Goal: Transaction & Acquisition: Purchase product/service

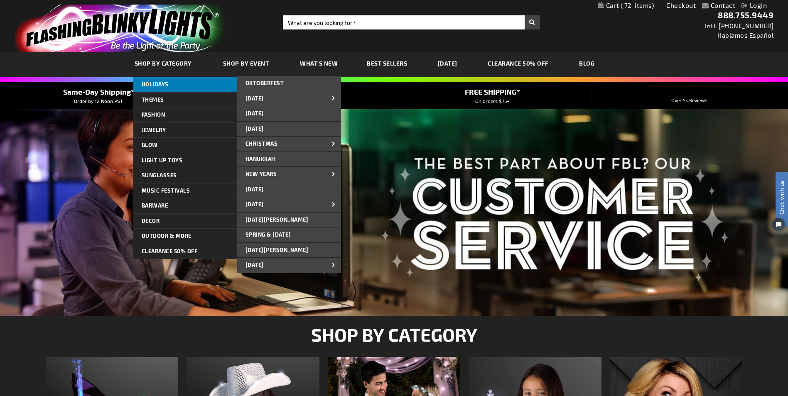
click at [150, 81] on link "HOLIDAYS" at bounding box center [185, 84] width 104 height 15
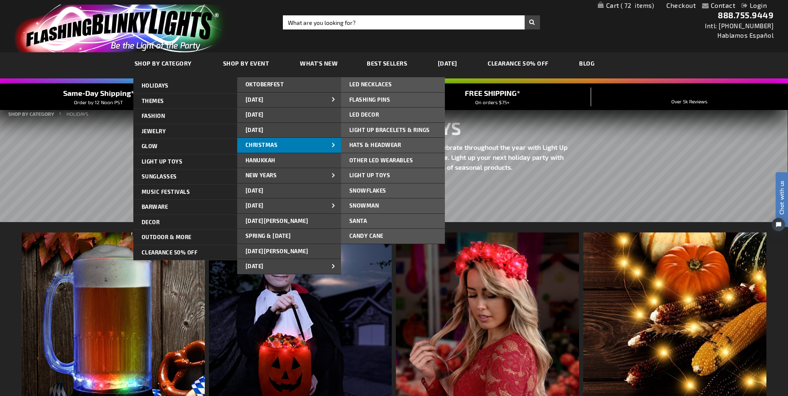
click at [263, 142] on span "CHRISTMAS" at bounding box center [262, 145] width 32 height 7
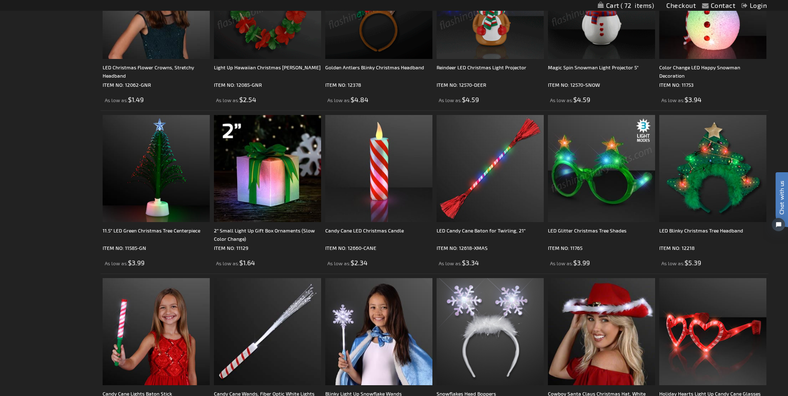
scroll to position [713, 0]
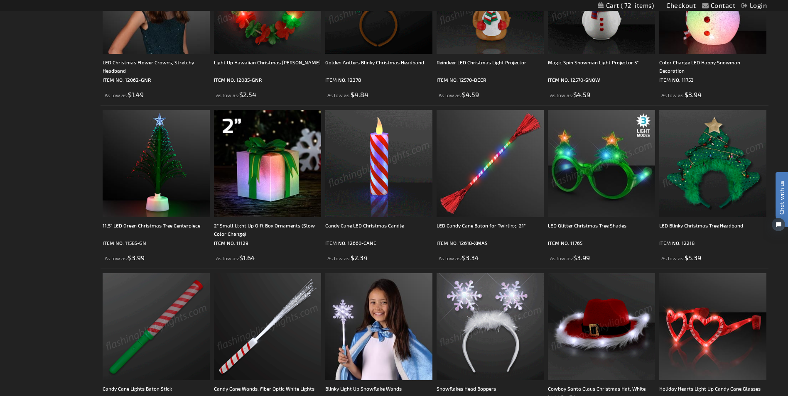
click at [370, 199] on img at bounding box center [378, 163] width 107 height 107
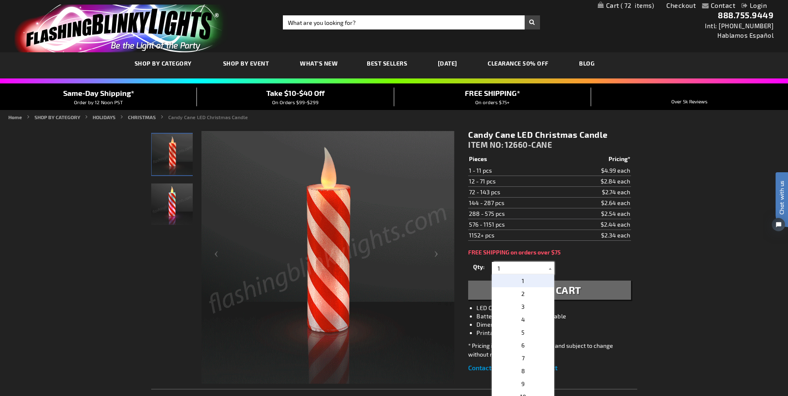
drag, startPoint x: 494, startPoint y: 265, endPoint x: 510, endPoint y: 270, distance: 15.9
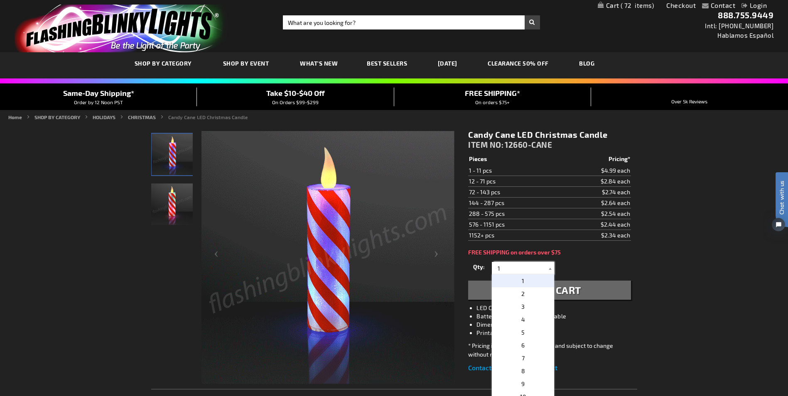
click at [510, 270] on input "1" at bounding box center [524, 268] width 60 height 12
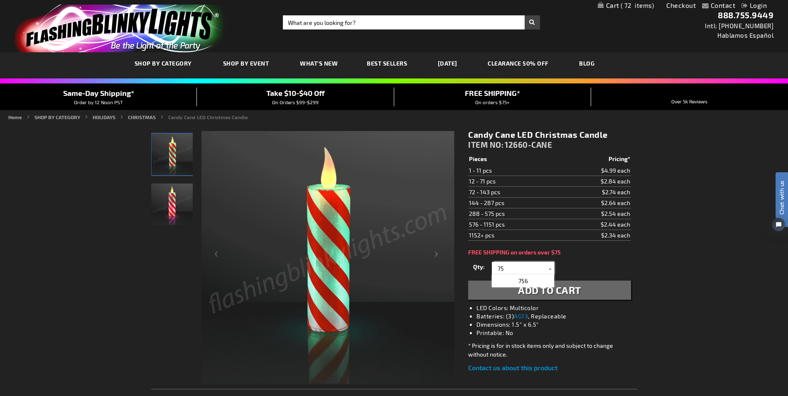
type input "75"
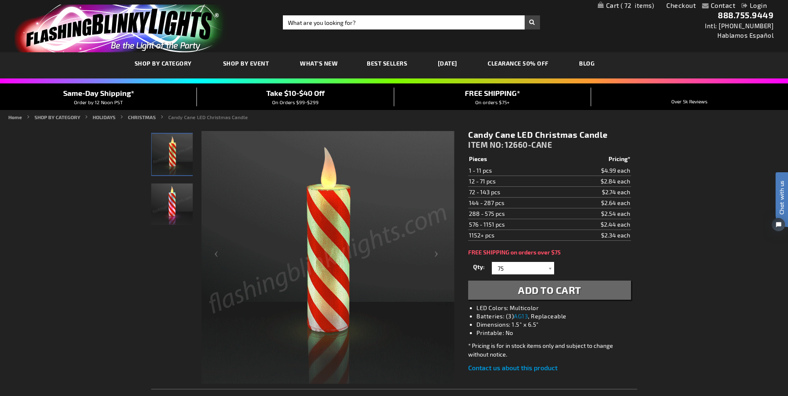
click at [530, 291] on span "Add to Cart" at bounding box center [549, 290] width 63 height 12
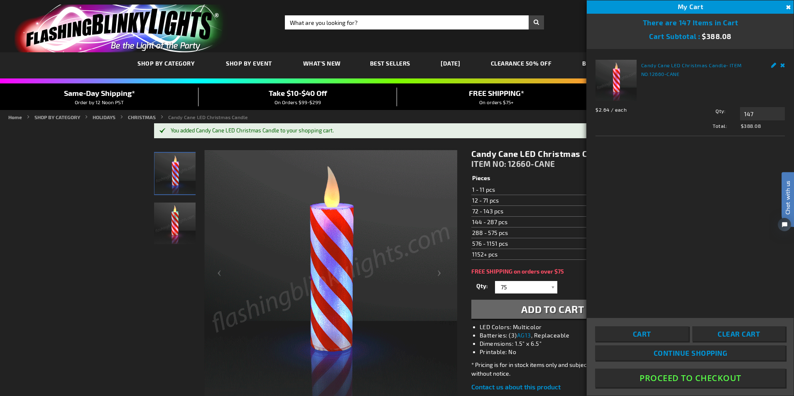
click at [787, 5] on button "Close" at bounding box center [787, 7] width 9 height 9
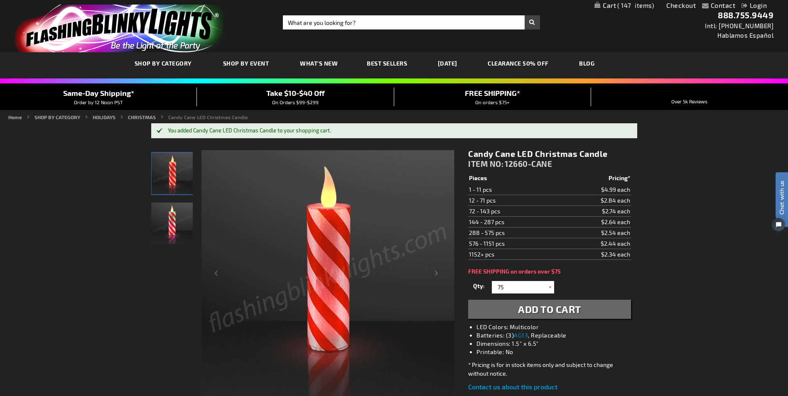
click at [531, 307] on span "Add to Cart" at bounding box center [549, 309] width 63 height 12
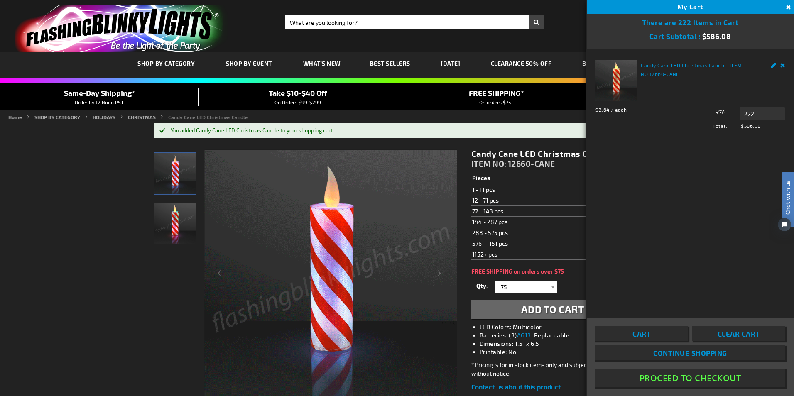
drag, startPoint x: 738, startPoint y: 113, endPoint x: 743, endPoint y: 111, distance: 5.3
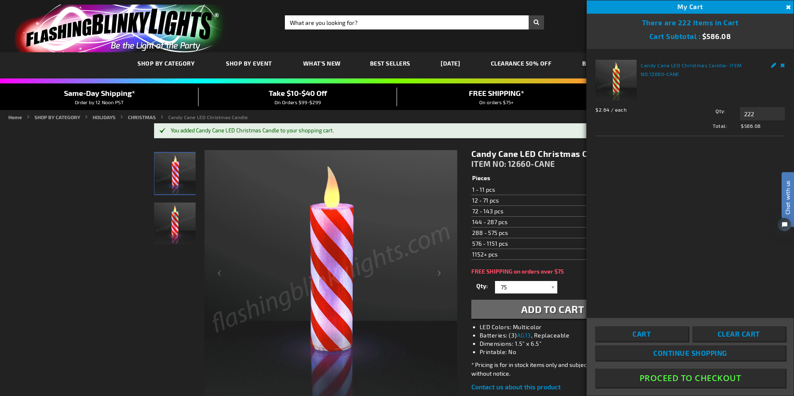
click at [742, 112] on div "Qty 222 Update" at bounding box center [733, 113] width 104 height 13
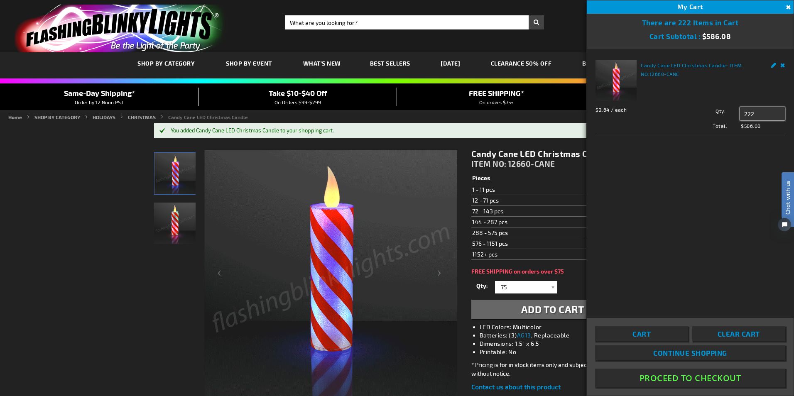
drag, startPoint x: 744, startPoint y: 112, endPoint x: 771, endPoint y: 114, distance: 26.6
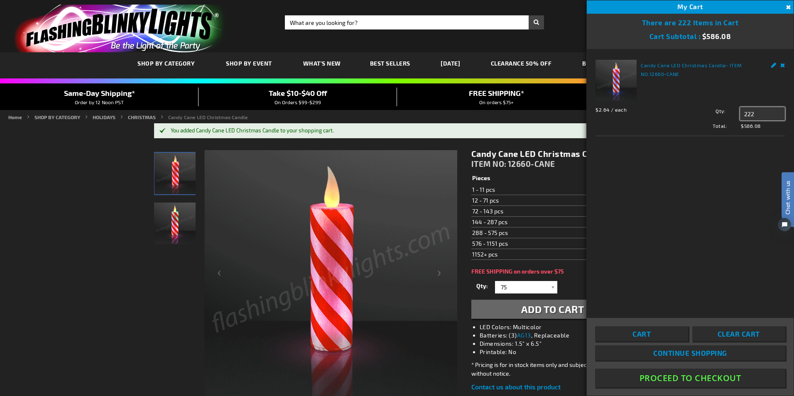
click at [771, 114] on input "222" at bounding box center [762, 113] width 45 height 13
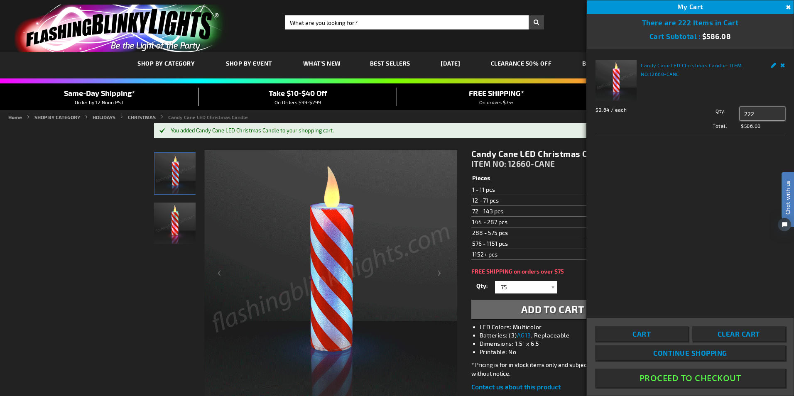
click at [757, 114] on input "222" at bounding box center [762, 113] width 45 height 13
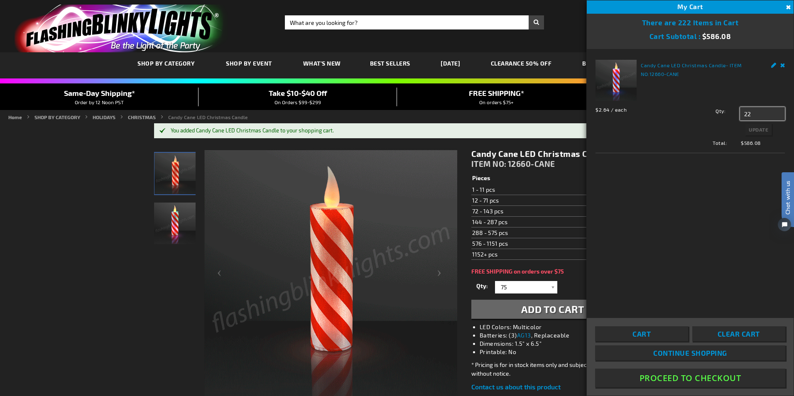
type input "2"
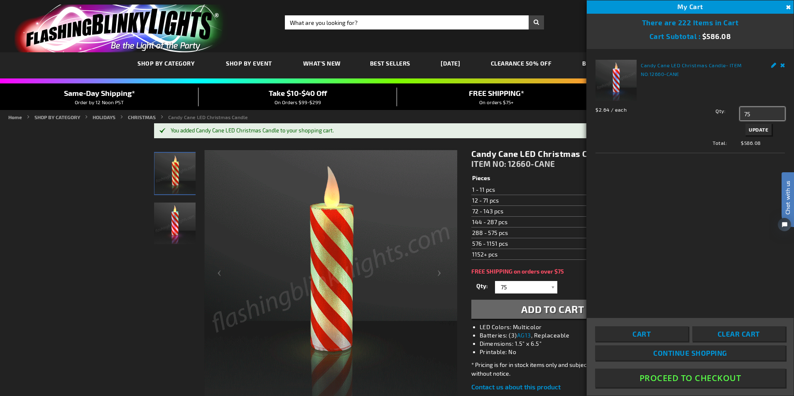
type input "75"
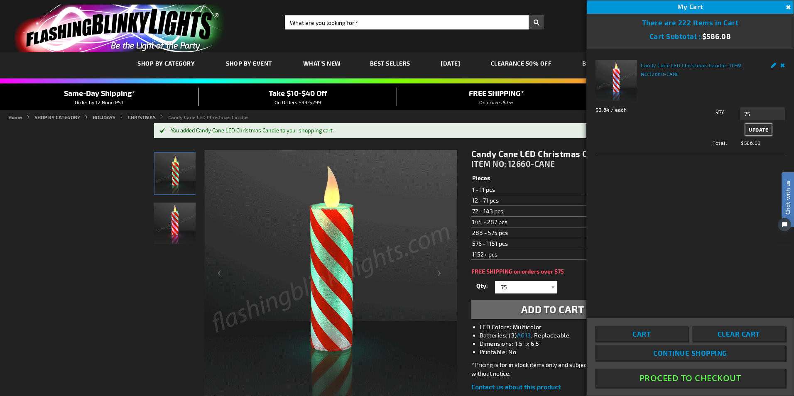
click at [760, 129] on span "Update" at bounding box center [759, 130] width 20 height 6
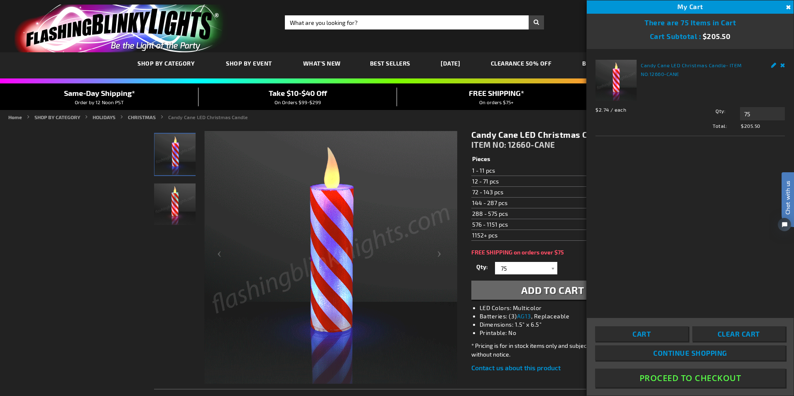
click at [424, 294] on img at bounding box center [330, 257] width 253 height 253
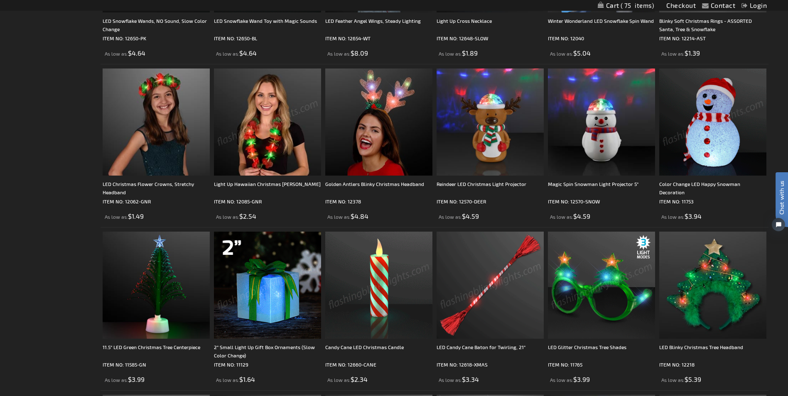
scroll to position [575, 0]
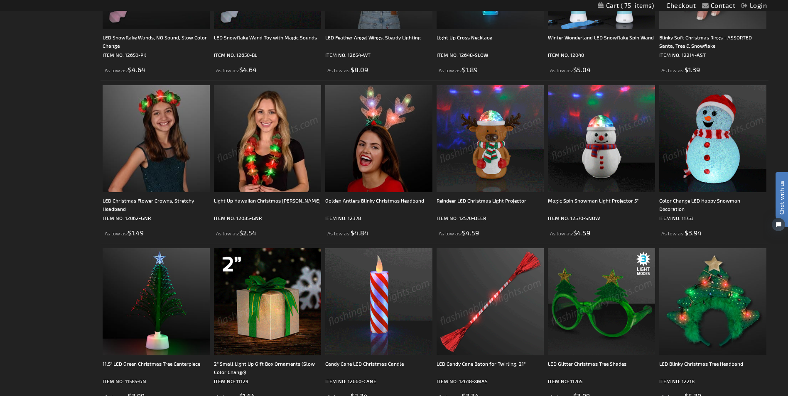
click at [485, 147] on img at bounding box center [490, 138] width 107 height 107
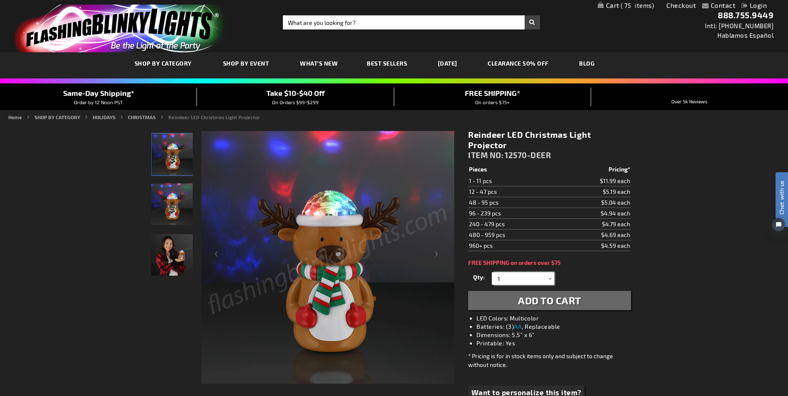
click at [505, 273] on input "1" at bounding box center [524, 279] width 60 height 12
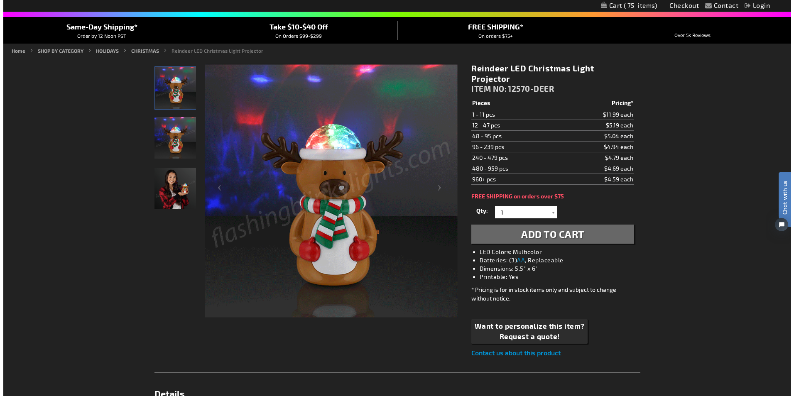
scroll to position [17, 0]
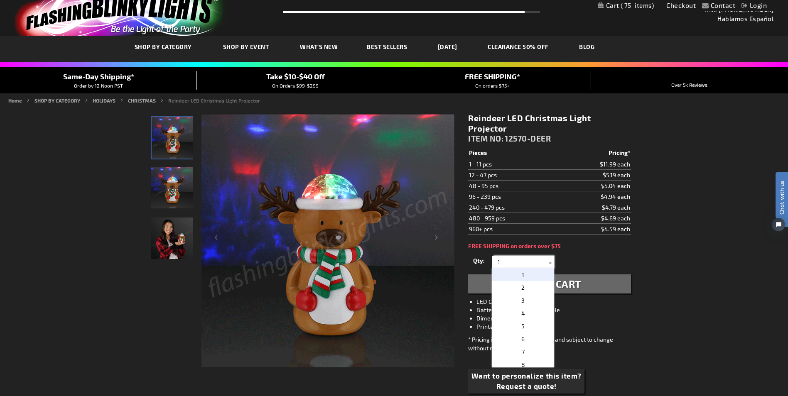
click at [508, 256] on input "1" at bounding box center [524, 262] width 60 height 12
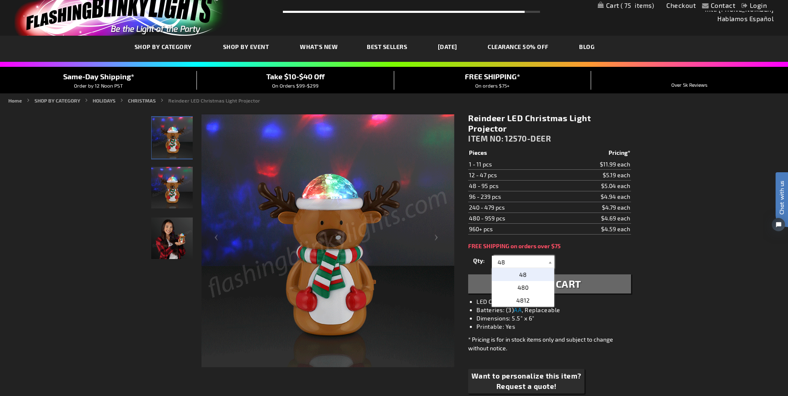
type input "48"
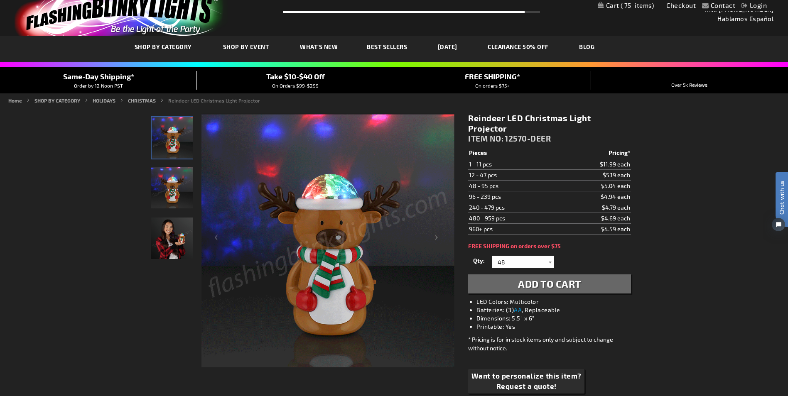
click at [544, 278] on span "Add to Cart" at bounding box center [549, 284] width 63 height 12
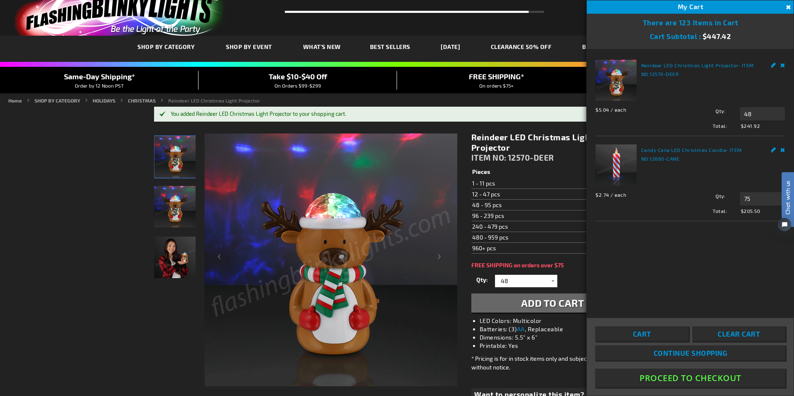
click at [502, 189] on td "12 - 47 pcs" at bounding box center [515, 194] width 88 height 11
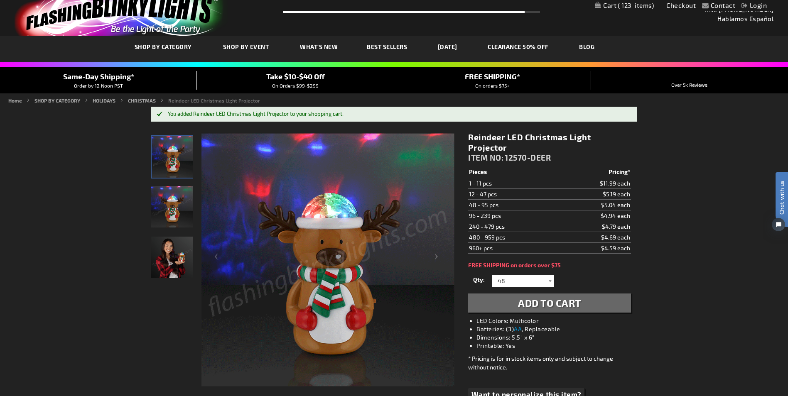
click at [500, 189] on td "12 - 47 pcs" at bounding box center [512, 194] width 88 height 11
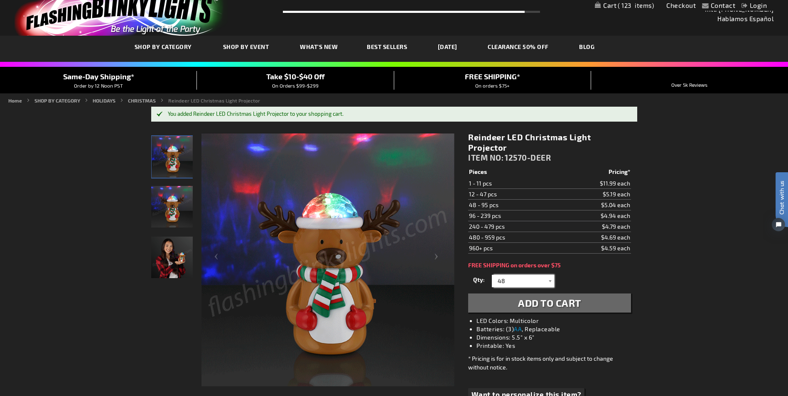
click at [510, 275] on input "48" at bounding box center [524, 281] width 60 height 12
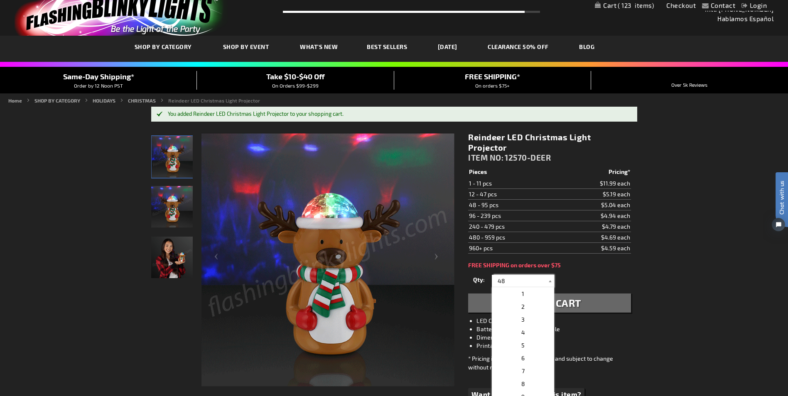
type input "4"
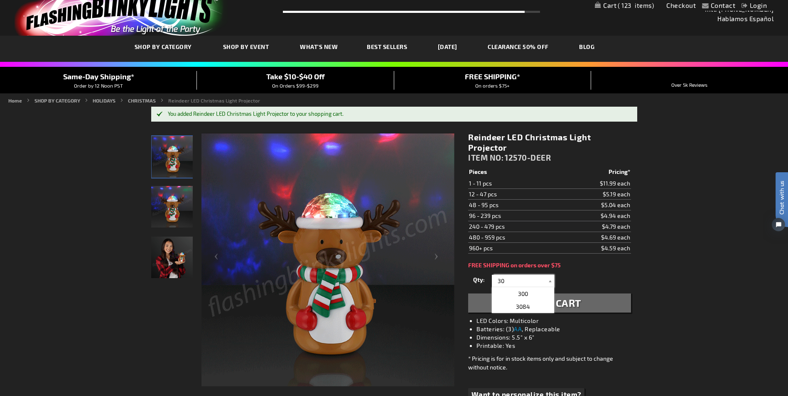
type input "30"
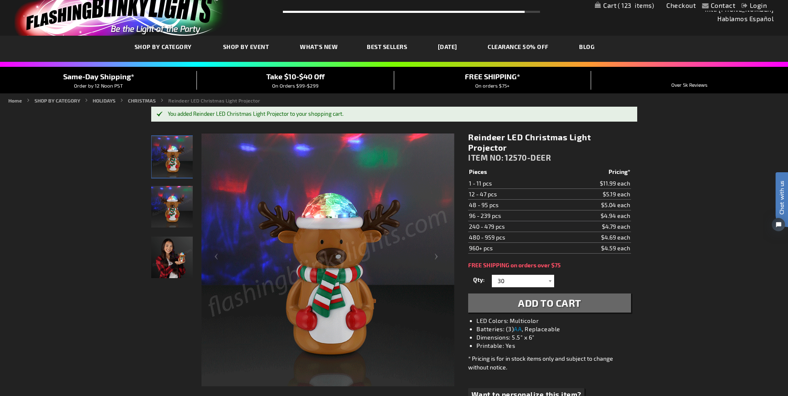
click at [535, 297] on span "Add to Cart" at bounding box center [549, 303] width 63 height 12
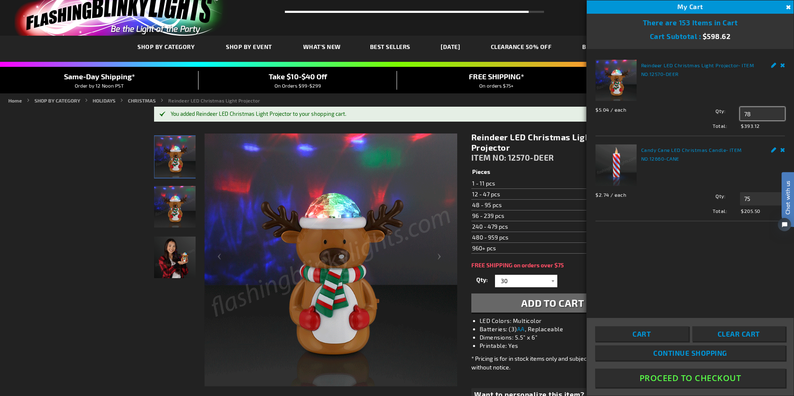
drag, startPoint x: 743, startPoint y: 111, endPoint x: 755, endPoint y: 108, distance: 12.8
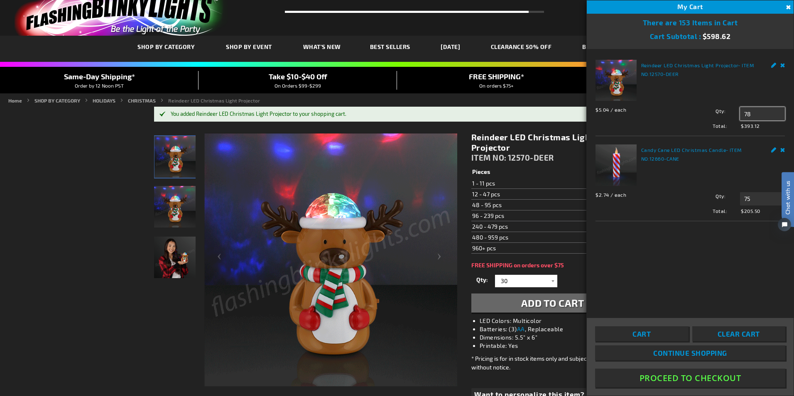
click at [755, 108] on input "78" at bounding box center [762, 113] width 45 height 13
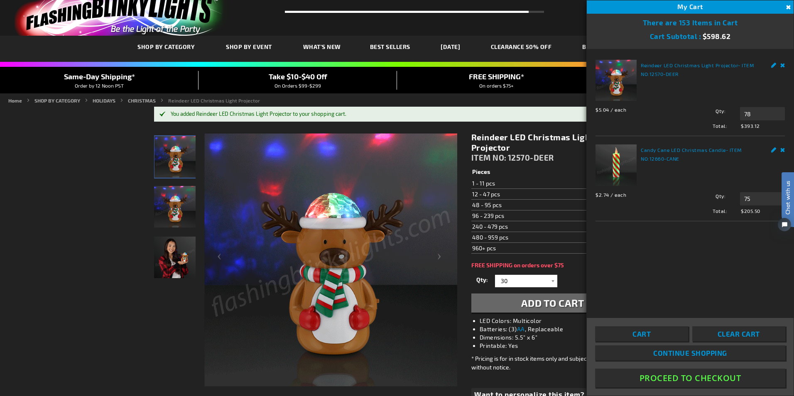
click at [773, 64] on link "Edit" at bounding box center [773, 64] width 5 height 9
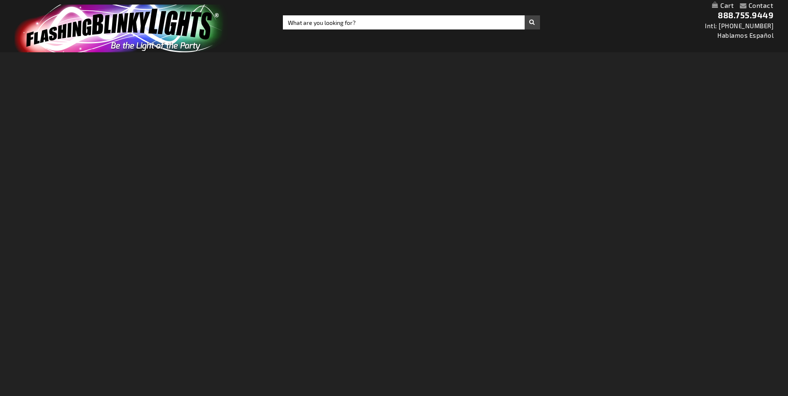
select select
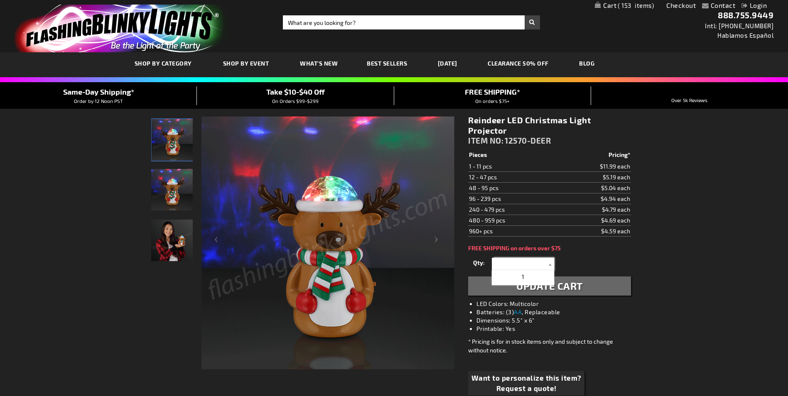
click at [510, 258] on input "text" at bounding box center [524, 264] width 60 height 12
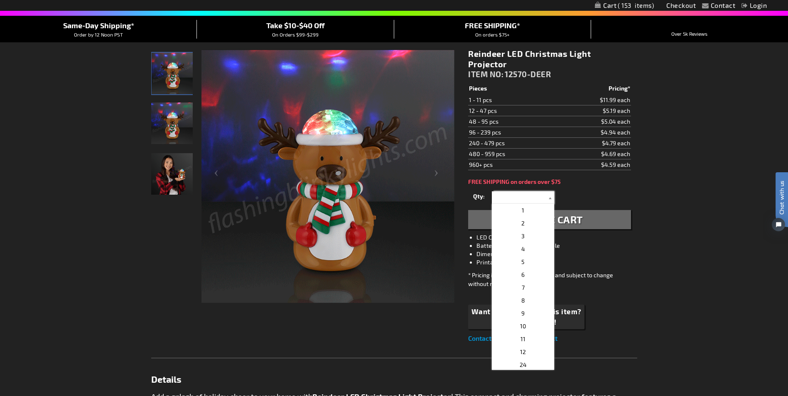
scroll to position [17, 0]
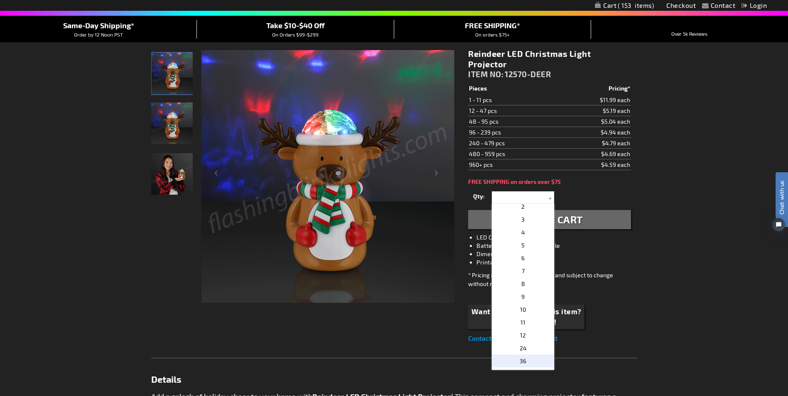
click at [520, 358] on span "36" at bounding box center [523, 361] width 7 height 7
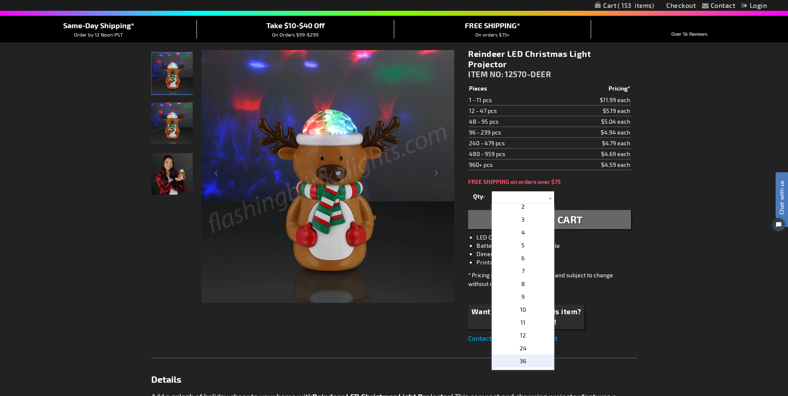
type input "36"
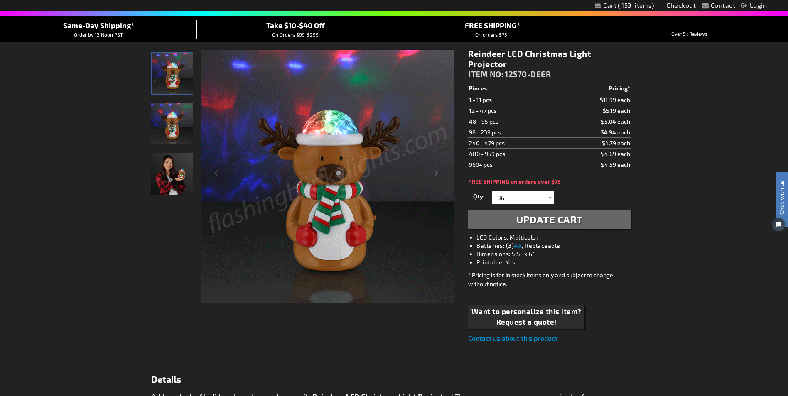
click at [545, 214] on span "Update Cart" at bounding box center [549, 220] width 66 height 12
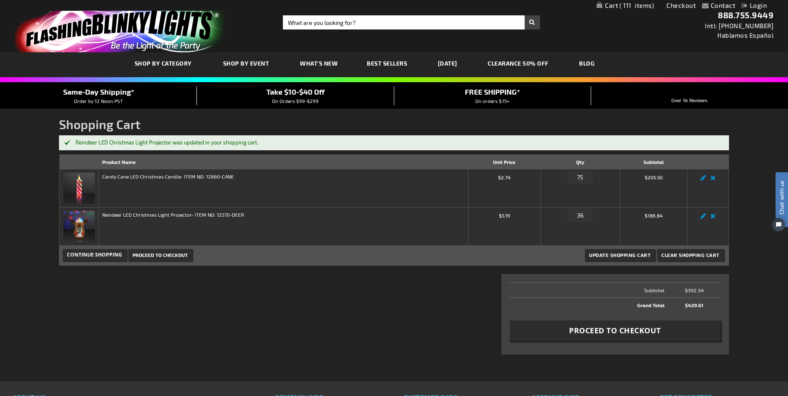
click at [281, 95] on span "Take $10-$40 Off" at bounding box center [295, 91] width 59 height 9
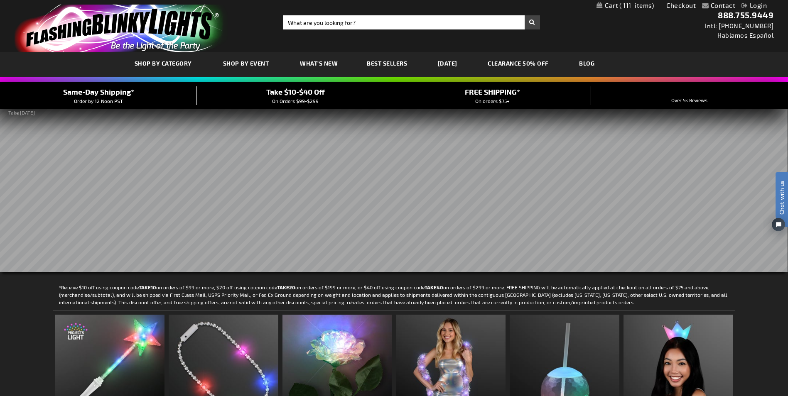
click at [627, 226] on rs-slide at bounding box center [394, 190] width 788 height 164
click at [619, 3] on span "111" at bounding box center [636, 5] width 34 height 7
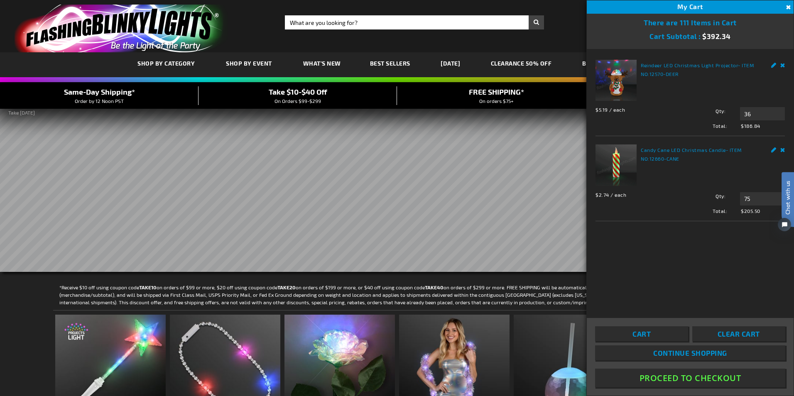
click at [771, 60] on link "Edit" at bounding box center [773, 64] width 5 height 9
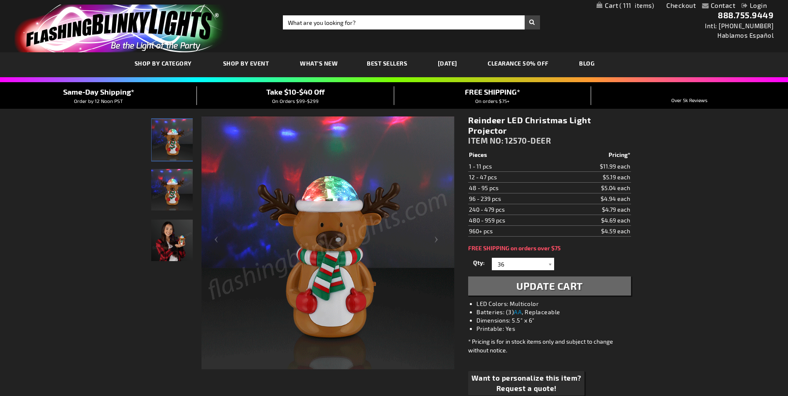
select select
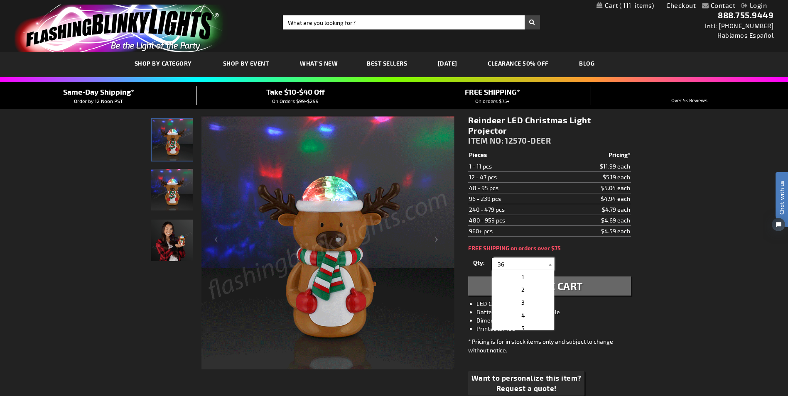
click at [511, 258] on input "36" at bounding box center [524, 264] width 60 height 12
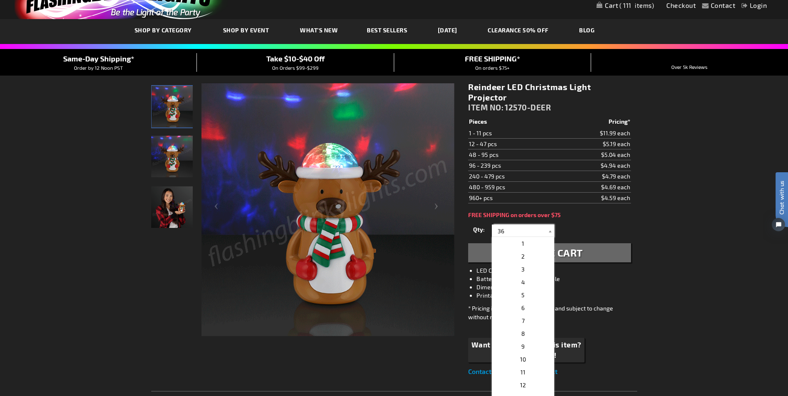
scroll to position [50, 0]
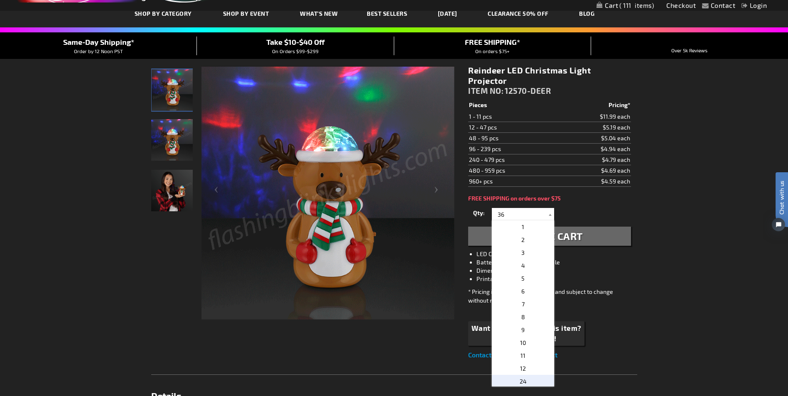
click at [520, 378] on span "24" at bounding box center [523, 381] width 7 height 7
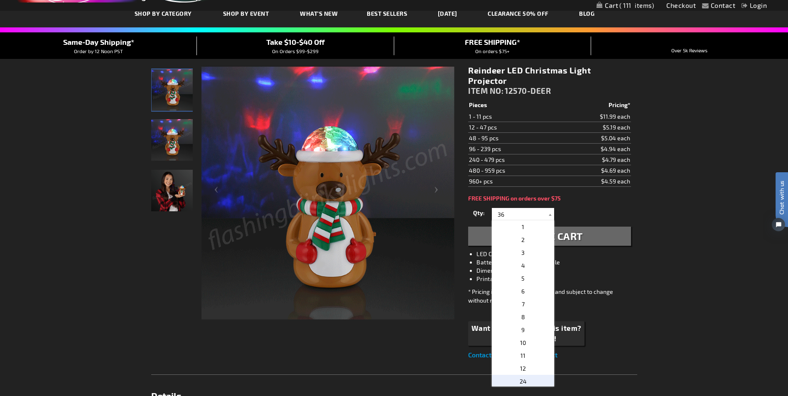
type input "24"
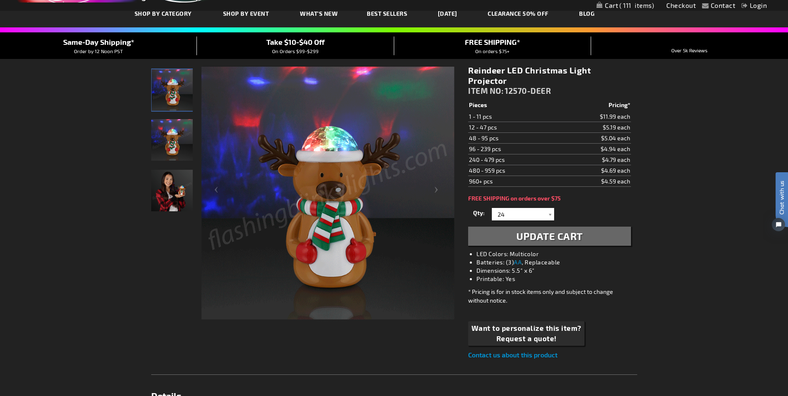
click at [545, 230] on span "Update Cart" at bounding box center [549, 236] width 66 height 12
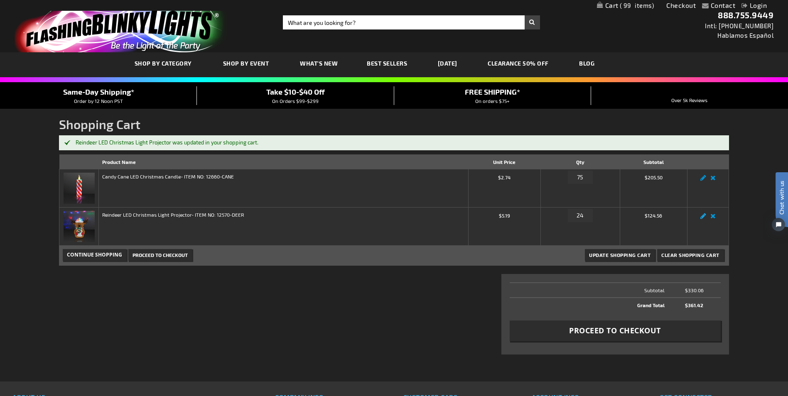
click at [701, 219] on link "Edit" at bounding box center [703, 219] width 10 height 0
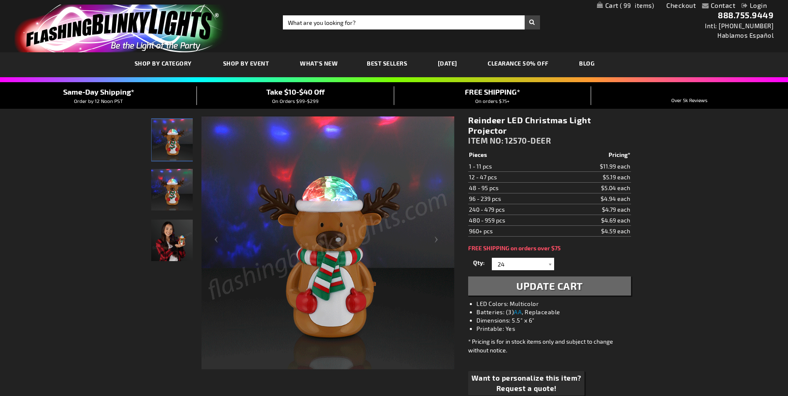
select select
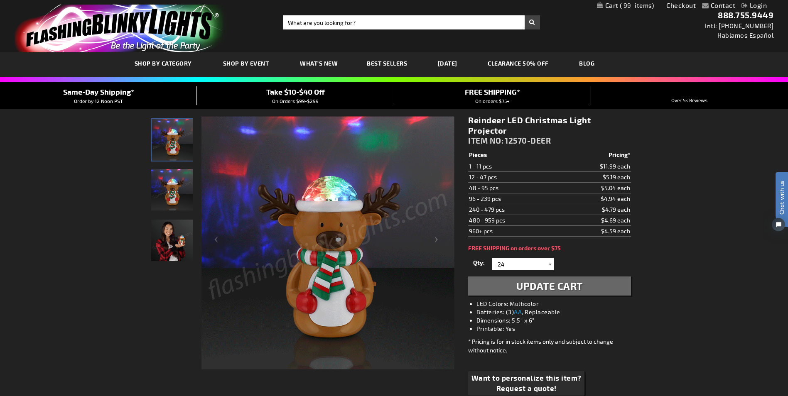
click at [550, 258] on div at bounding box center [550, 264] width 8 height 12
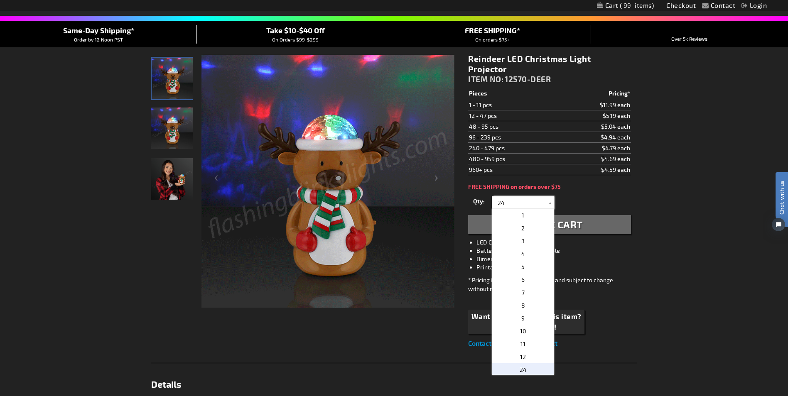
scroll to position [66, 0]
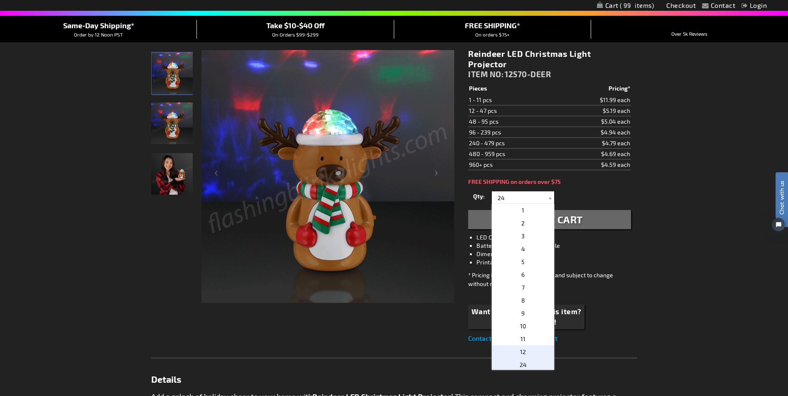
click at [520, 349] on span "12" at bounding box center [523, 352] width 6 height 7
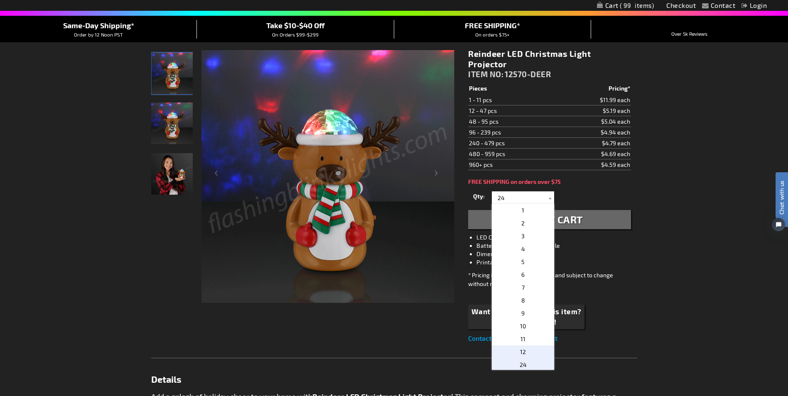
type input "12"
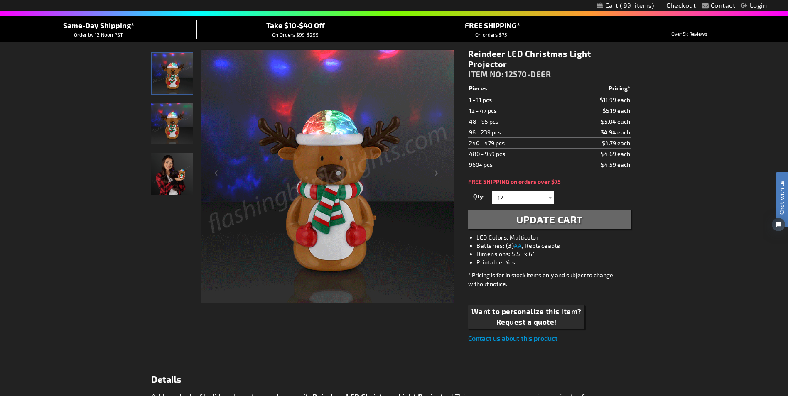
click at [533, 214] on span "Update Cart" at bounding box center [549, 220] width 66 height 12
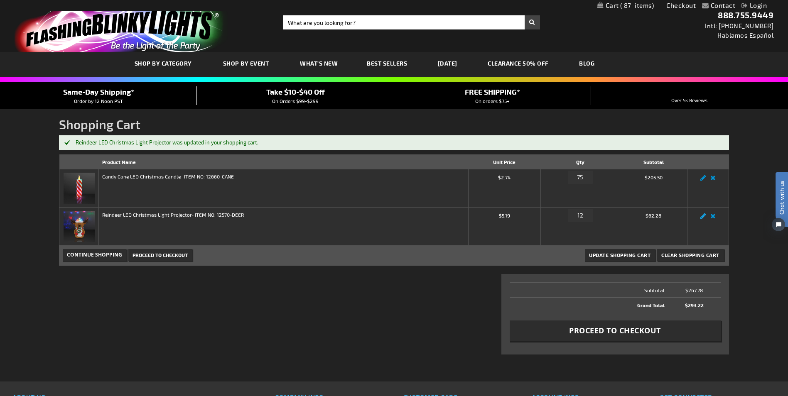
click at [702, 219] on link "Edit" at bounding box center [703, 219] width 10 height 0
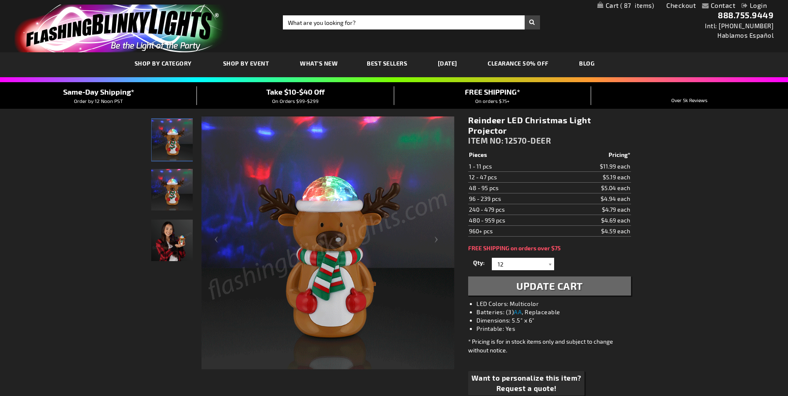
select select
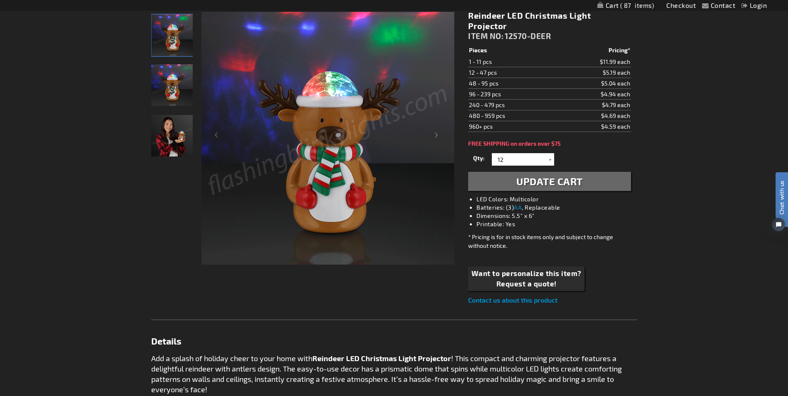
scroll to position [108, 0]
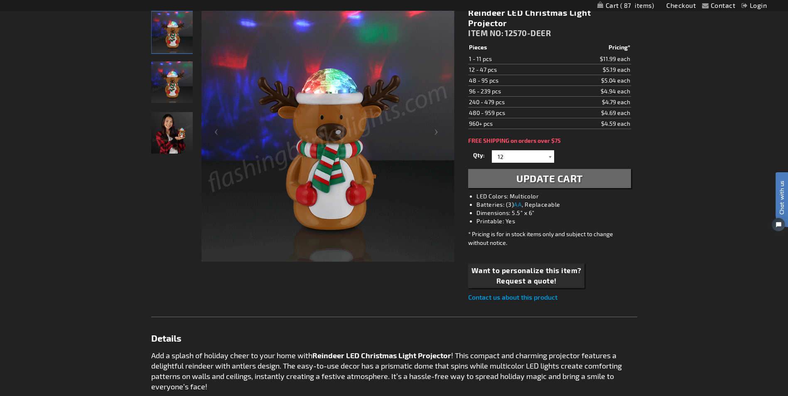
click at [551, 150] on div at bounding box center [550, 156] width 8 height 12
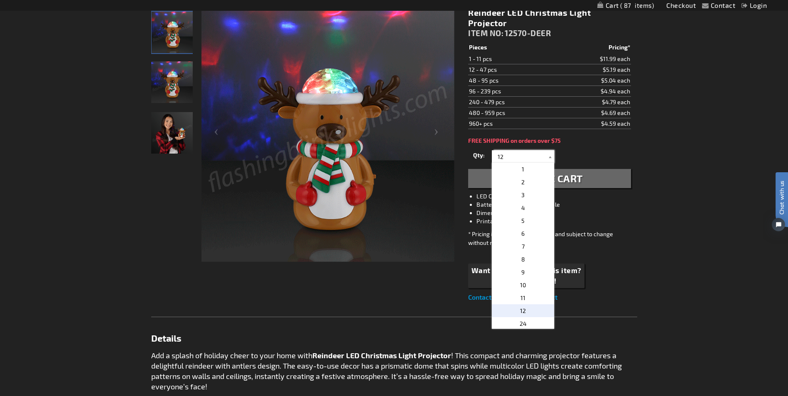
scroll to position [17, 0]
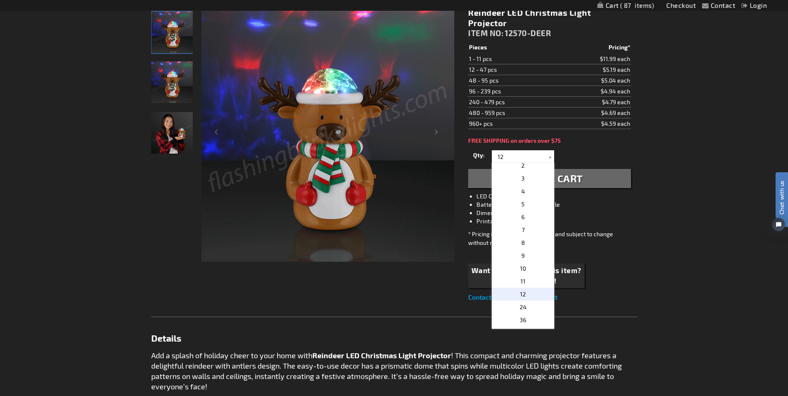
click at [611, 169] on button "Update Cart" at bounding box center [549, 178] width 162 height 19
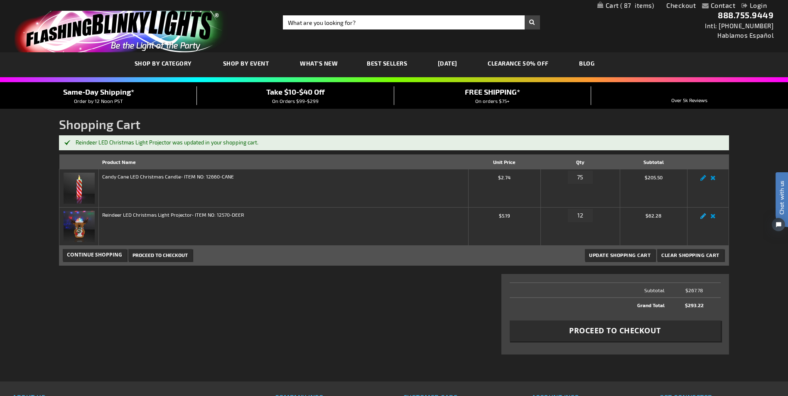
click at [701, 219] on link "Edit" at bounding box center [703, 219] width 10 height 0
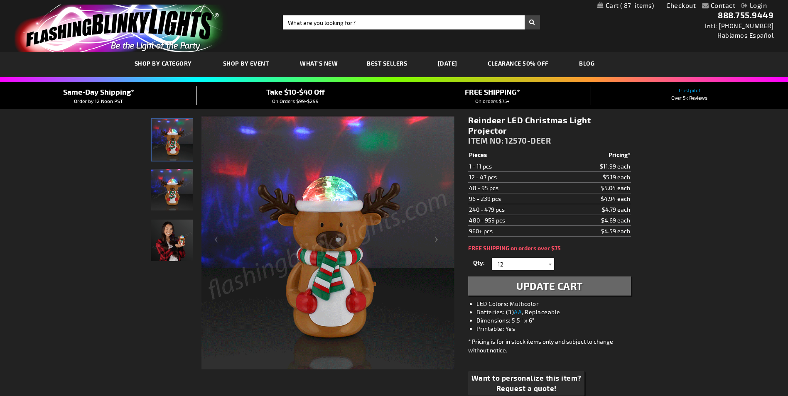
select select
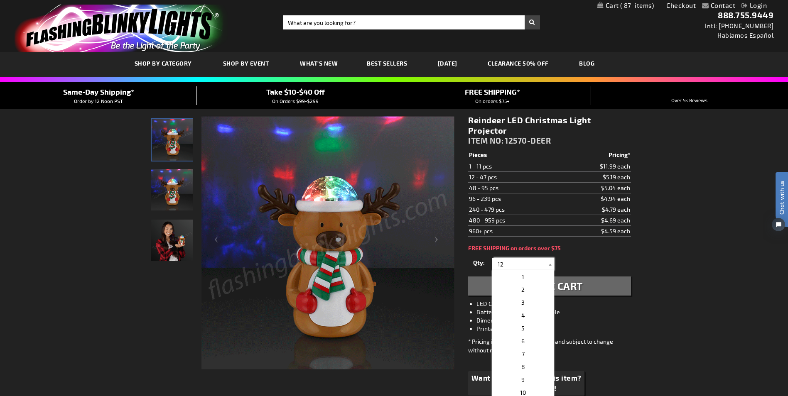
drag, startPoint x: 496, startPoint y: 252, endPoint x: 517, endPoint y: 252, distance: 20.8
click at [517, 258] on input "12" at bounding box center [524, 264] width 60 height 12
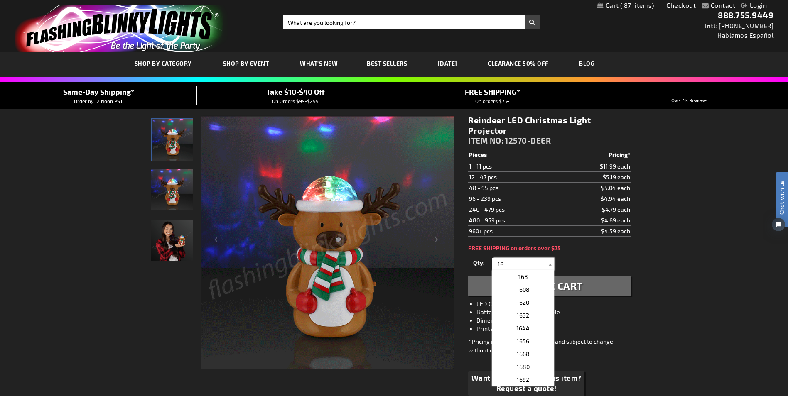
type input "16"
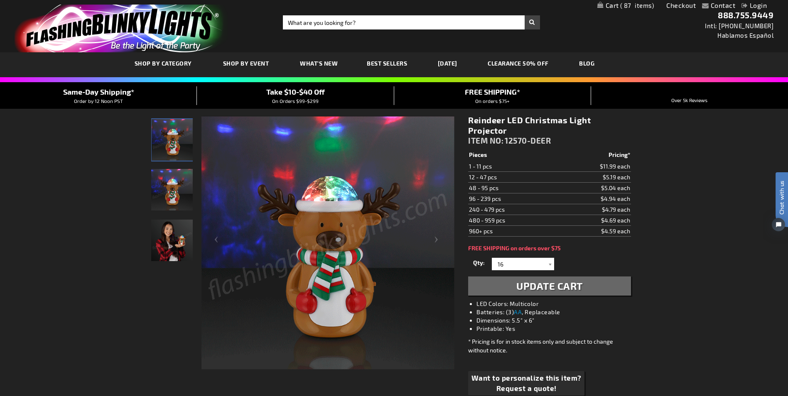
click at [541, 280] on span "Update Cart" at bounding box center [549, 286] width 66 height 12
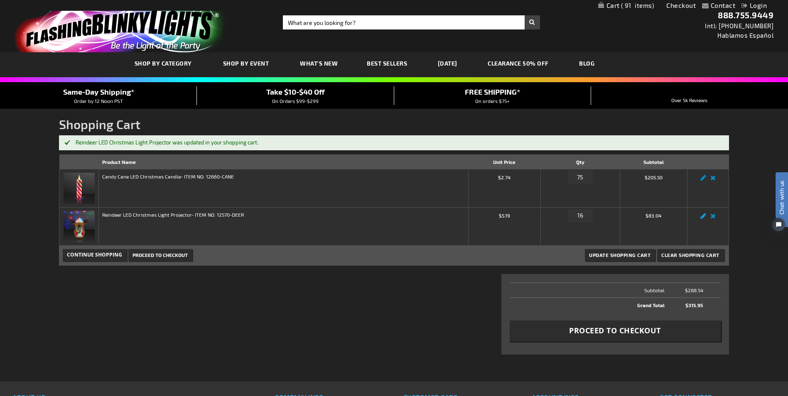
click at [702, 219] on link "Edit" at bounding box center [703, 219] width 10 height 0
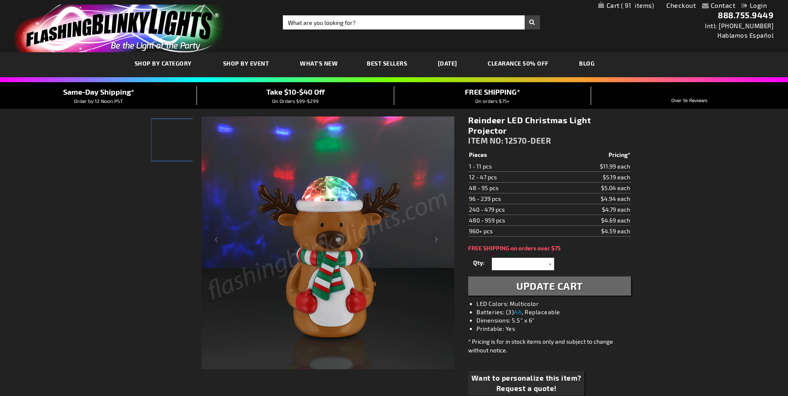
select select
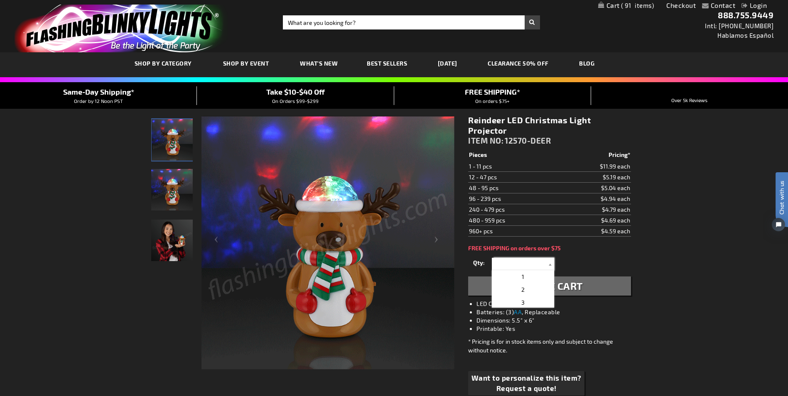
click at [509, 258] on input "text" at bounding box center [524, 264] width 60 height 12
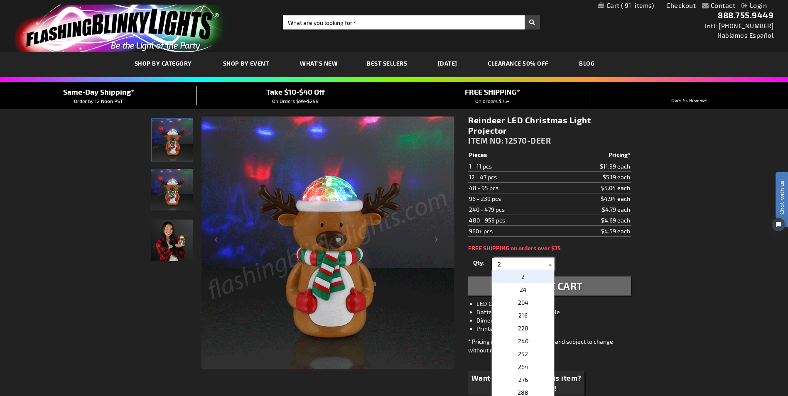
type input "20"
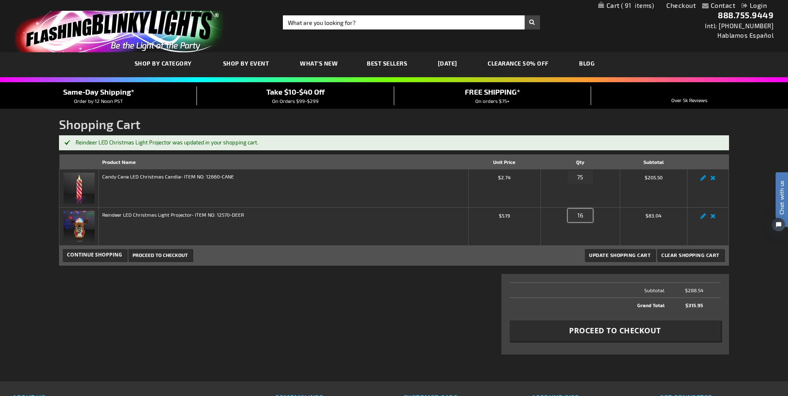
drag, startPoint x: 577, startPoint y: 214, endPoint x: 589, endPoint y: 216, distance: 12.7
click at [589, 216] on input "16" at bounding box center [580, 215] width 25 height 13
type input "20"
click at [614, 254] on span "Update Shopping Cart" at bounding box center [619, 255] width 61 height 6
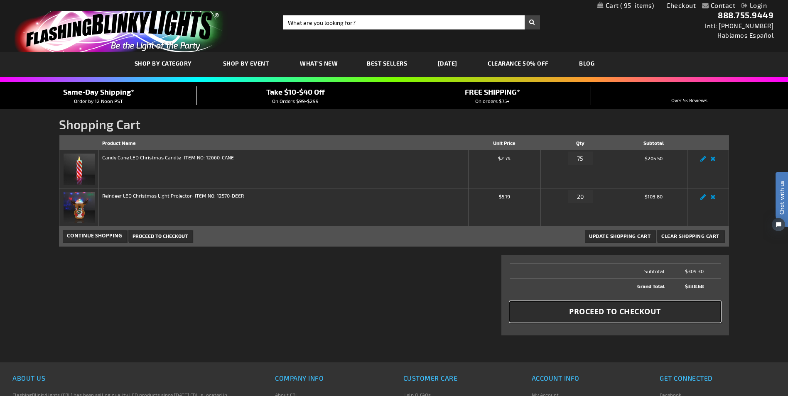
click at [589, 309] on span "Proceed to Checkout" at bounding box center [615, 312] width 92 height 10
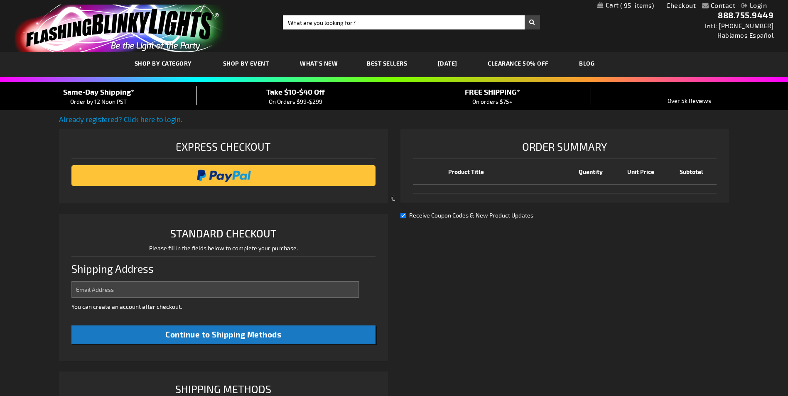
select select "US"
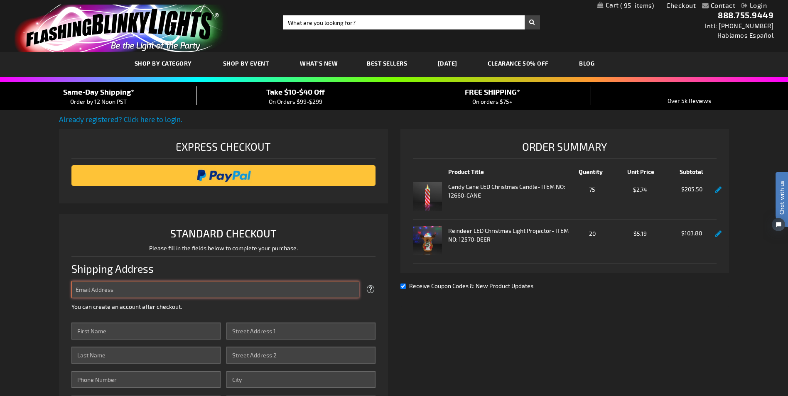
click at [85, 290] on input "Email Address" at bounding box center [214, 289] width 287 height 17
type input "marlene@bergdalehd.com"
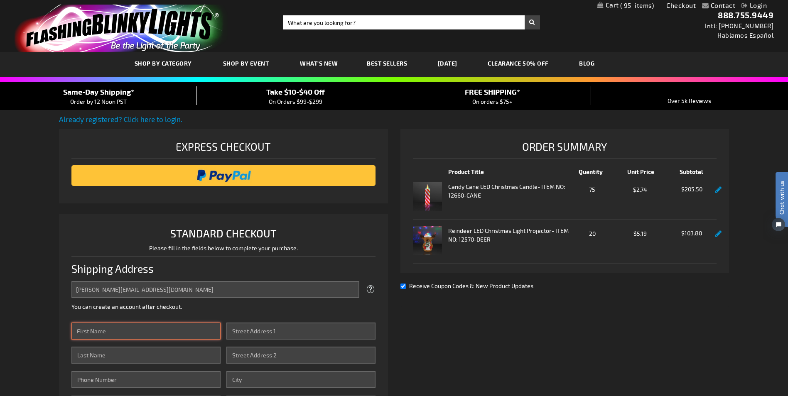
click at [97, 329] on input "First Name" at bounding box center [145, 331] width 149 height 17
type input "m"
type input "Marlene"
click at [79, 359] on input "Last Name" at bounding box center [145, 355] width 149 height 17
type input "Bergdale"
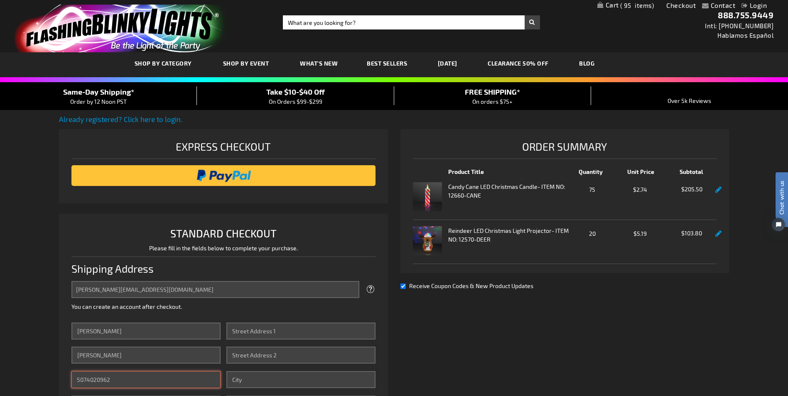
type input "5074020962"
click at [243, 332] on input "Street Address: Line 1" at bounding box center [300, 331] width 149 height 17
click at [787, 391] on div "Contact Compare Products Checkout Login Skip to Content My Cart 95 95 items My …" at bounding box center [394, 396] width 788 height 793
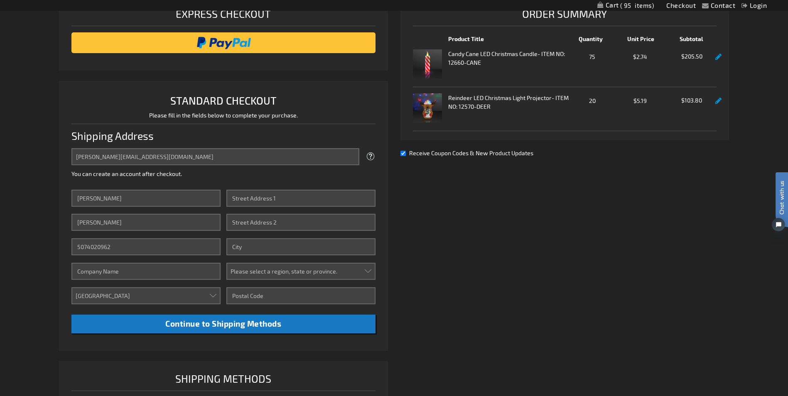
scroll to position [161, 0]
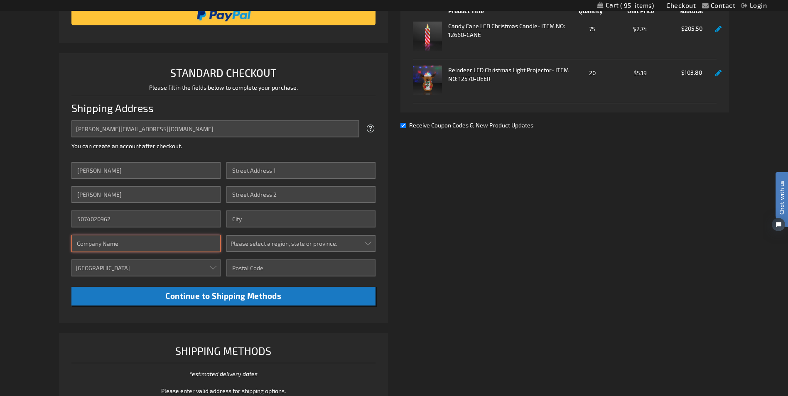
click at [77, 245] on input "Company" at bounding box center [145, 243] width 149 height 17
type input "Bergdale Harley-Davidson"
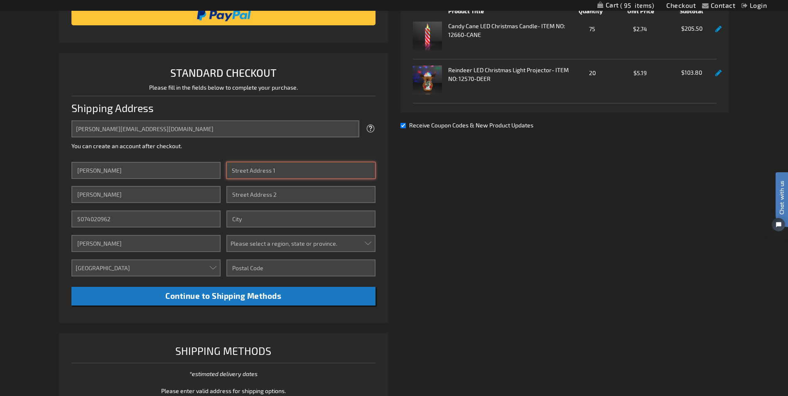
click at [238, 175] on input "Street Address: Line 1" at bounding box center [300, 170] width 149 height 17
type input "905 E Plaza Street"
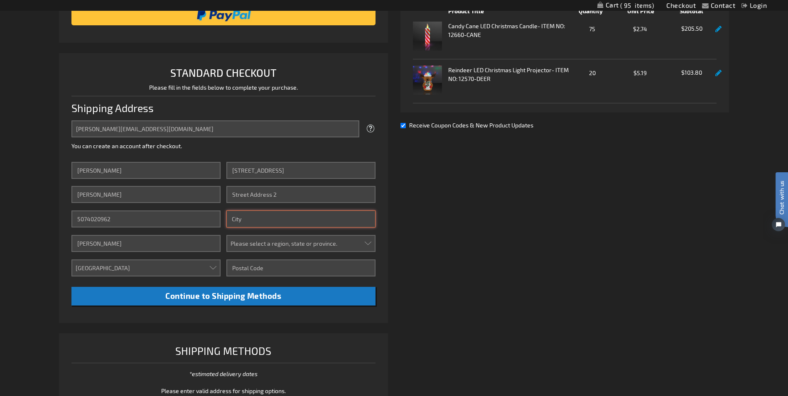
click at [247, 221] on input "City" at bounding box center [300, 219] width 149 height 17
type input "Albert Lea"
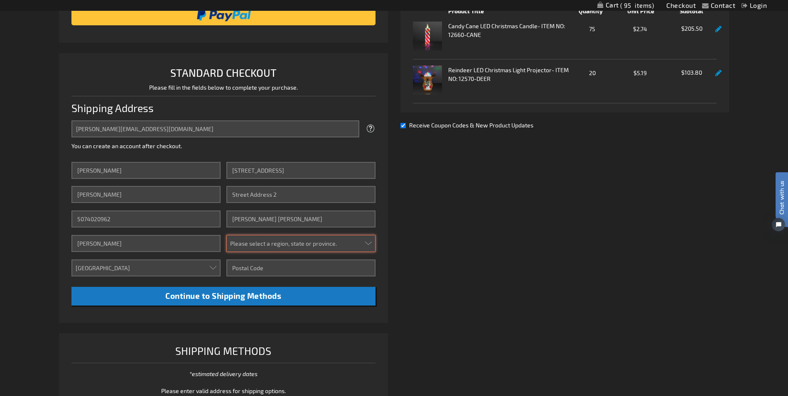
click at [236, 240] on select "Please select a region, state or province. Alabama Alaska Arizona Arkansas Cali…" at bounding box center [300, 243] width 149 height 17
select select "34"
click at [226, 235] on select "Please select a region, state or province. Alabama Alaska Arizona Arkansas Cali…" at bounding box center [300, 243] width 149 height 17
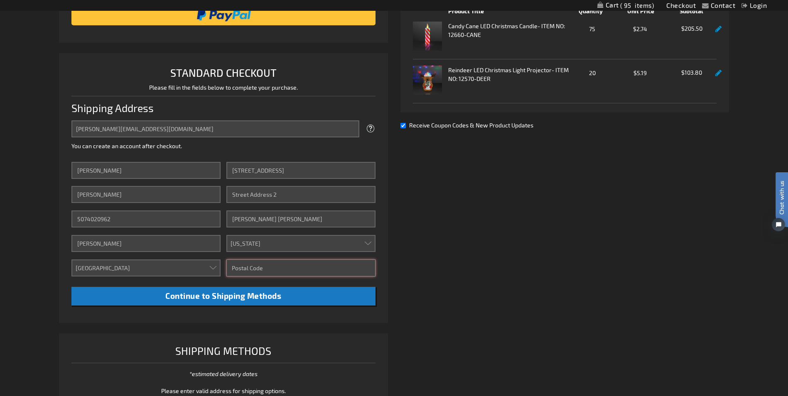
click at [248, 267] on input "Zip/Postal Code" at bounding box center [300, 268] width 149 height 17
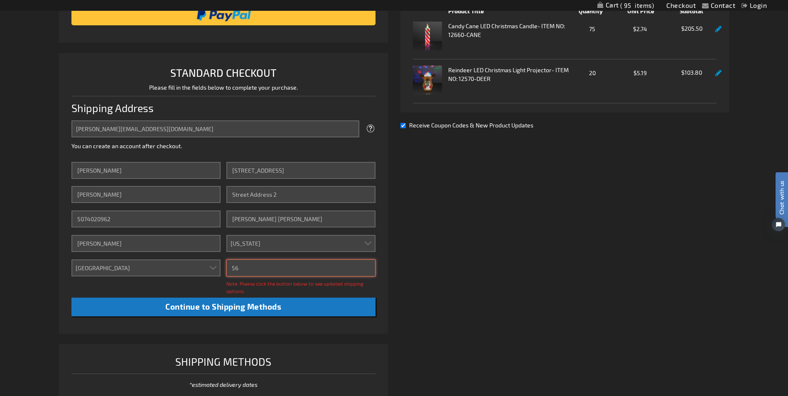
type input "5"
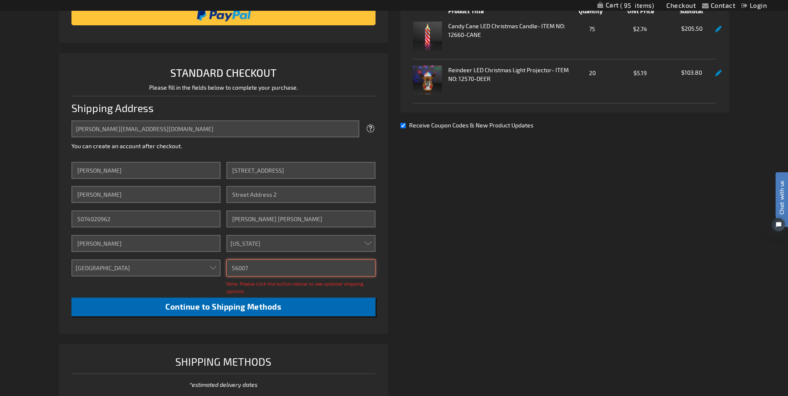
type input "56007"
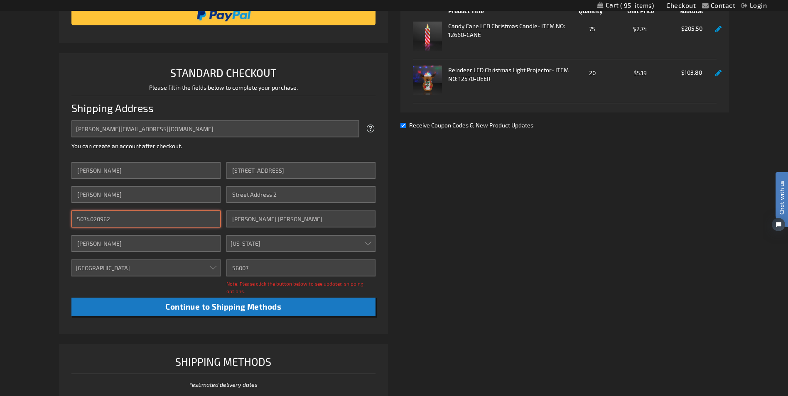
click at [117, 219] on input "5074020962" at bounding box center [145, 219] width 149 height 17
type input "5073735236"
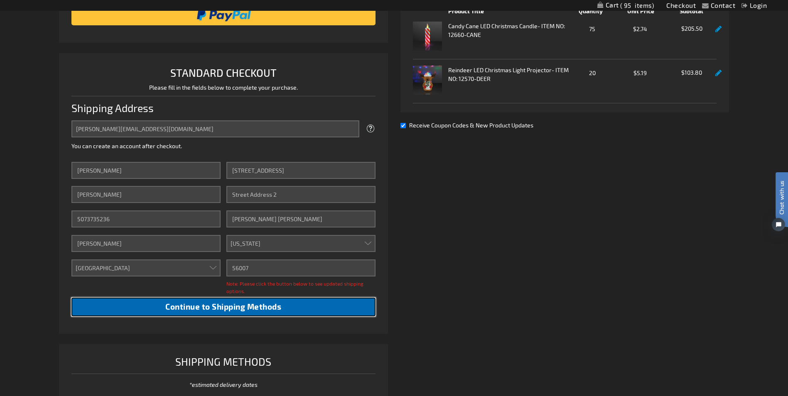
click at [199, 305] on span "Continue to Shipping Methods" at bounding box center [223, 307] width 116 height 10
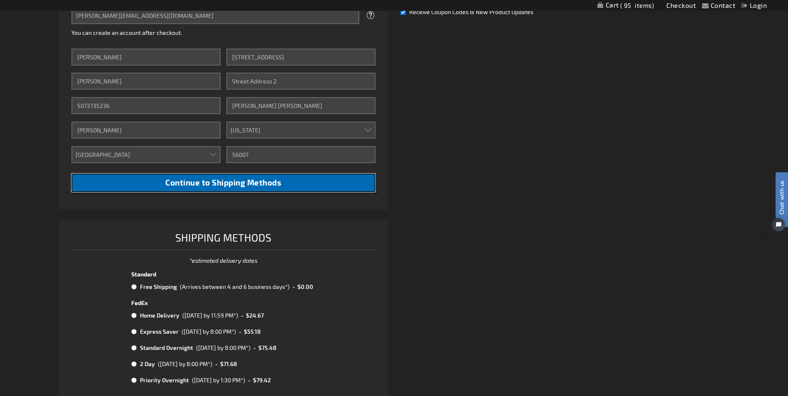
scroll to position [282, 0]
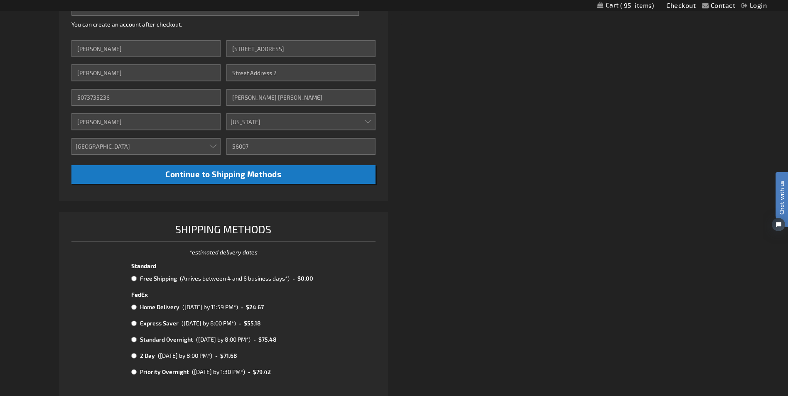
click at [131, 275] on td at bounding box center [134, 278] width 7 height 11
radio input "true"
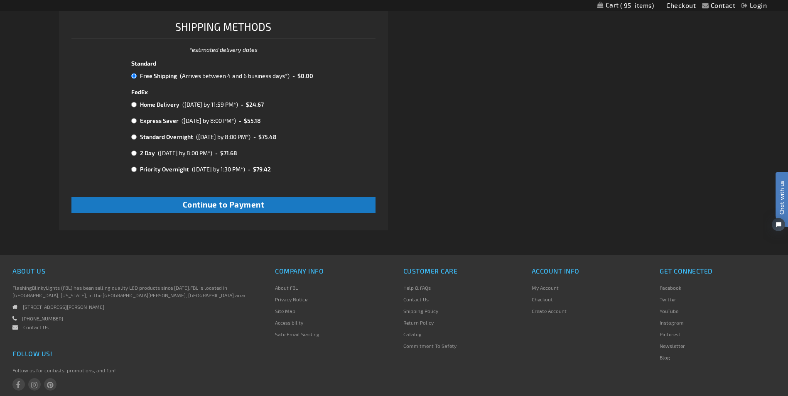
scroll to position [489, 0]
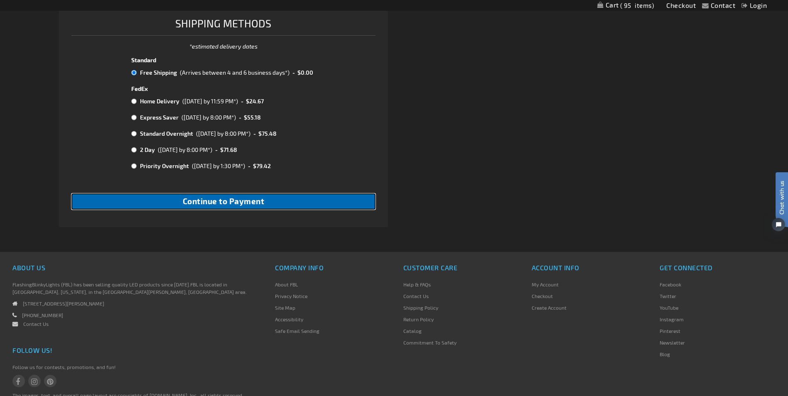
click at [219, 198] on span "Continue to Payment" at bounding box center [224, 201] width 82 height 10
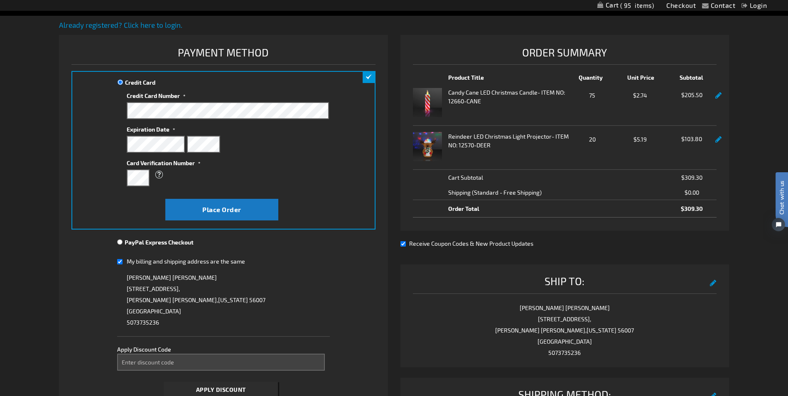
scroll to position [133, 0]
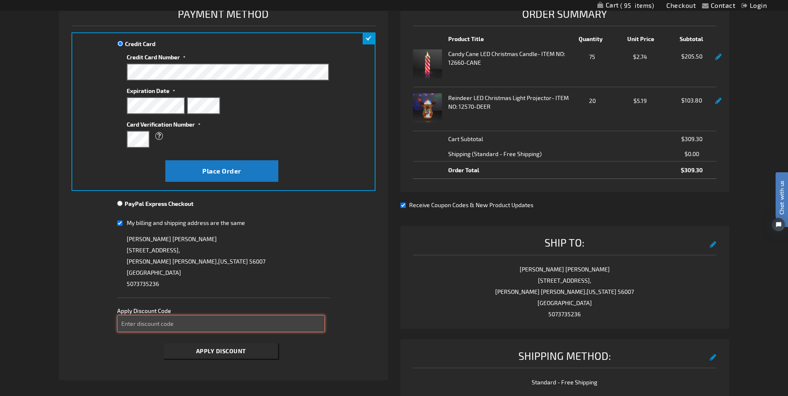
click at [125, 321] on input "Enter discount code" at bounding box center [221, 323] width 208 height 17
type input "TAKE40"
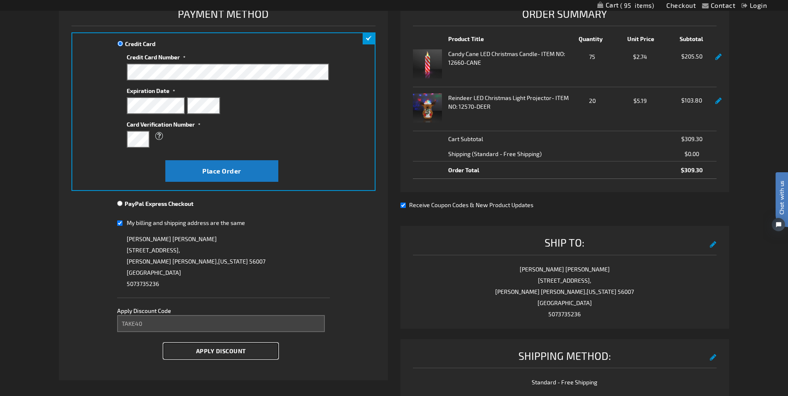
click at [201, 352] on span "Apply Discount" at bounding box center [221, 351] width 50 height 7
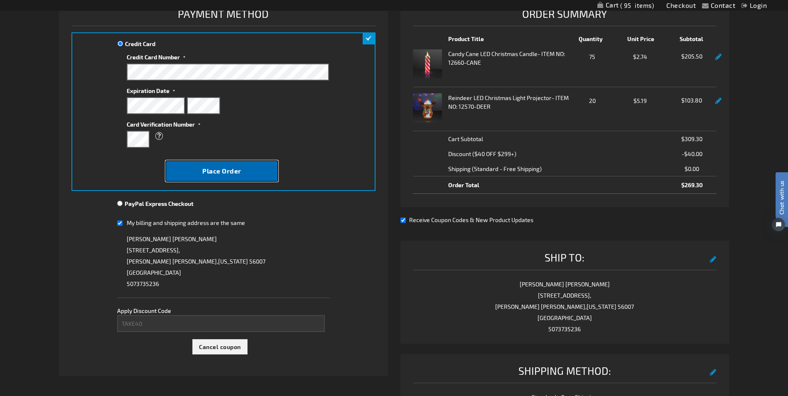
click at [218, 169] on span "Place Order" at bounding box center [221, 171] width 39 height 8
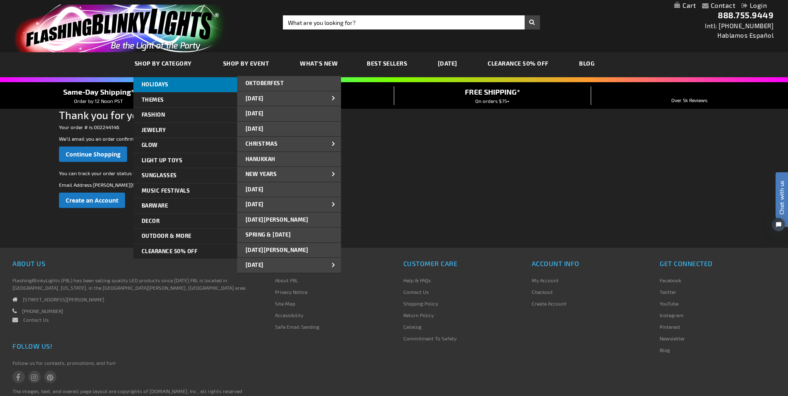
click at [152, 81] on span "HOLIDAYS" at bounding box center [155, 84] width 27 height 7
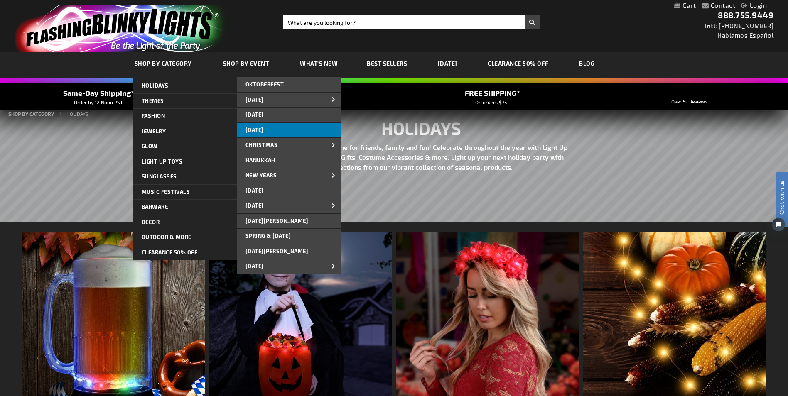
click at [255, 125] on link "[DATE]" at bounding box center [289, 130] width 104 height 15
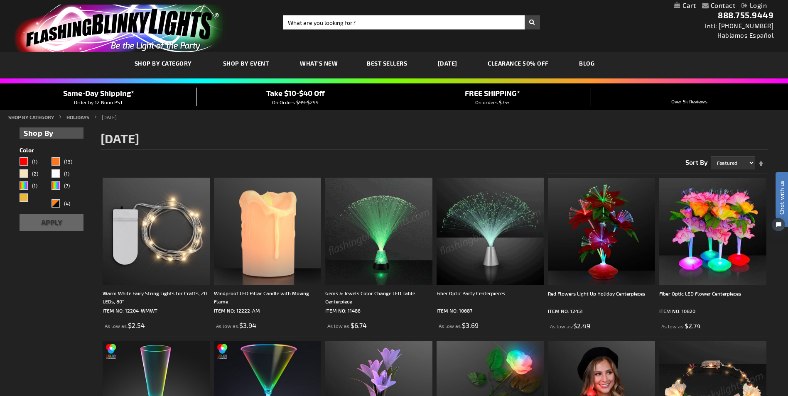
click at [107, 93] on span "Same-Day Shipping*" at bounding box center [98, 92] width 71 height 9
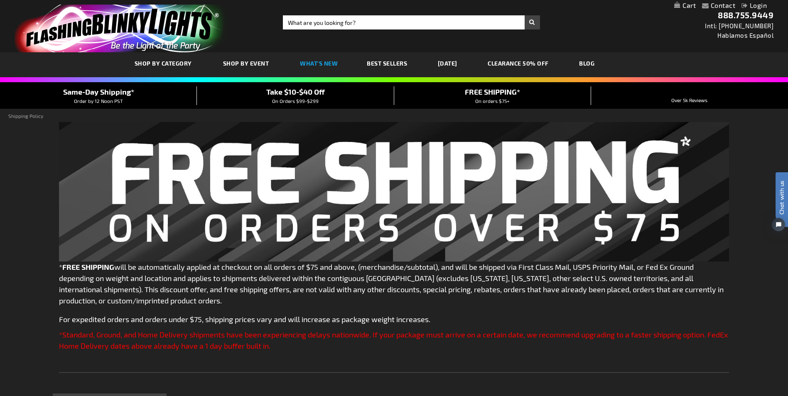
click at [319, 61] on span "What's New" at bounding box center [319, 63] width 38 height 7
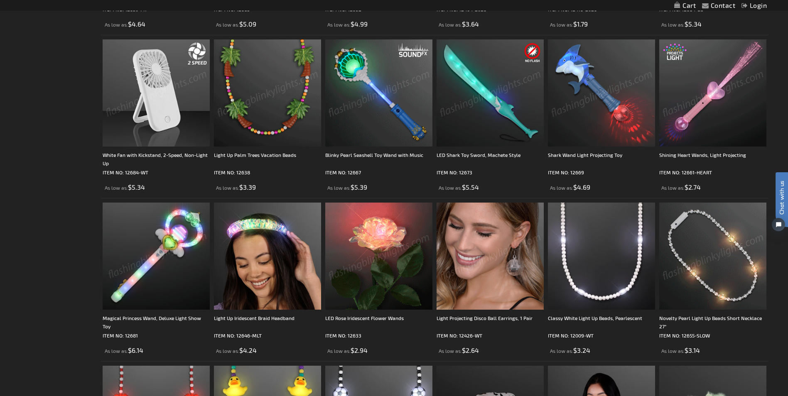
scroll to position [498, 0]
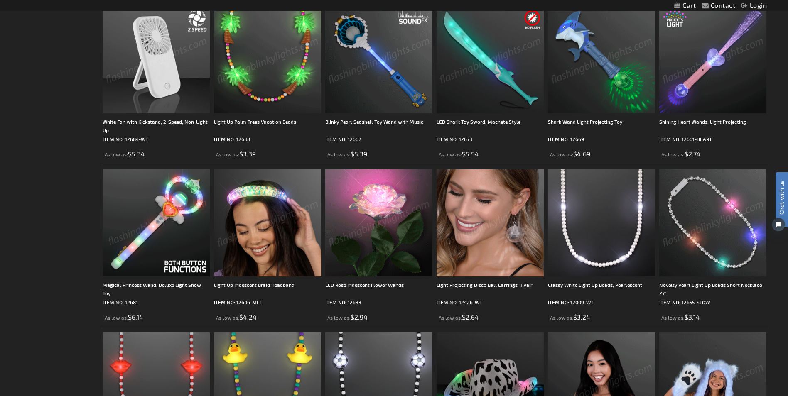
click at [373, 194] on img at bounding box center [378, 222] width 107 height 107
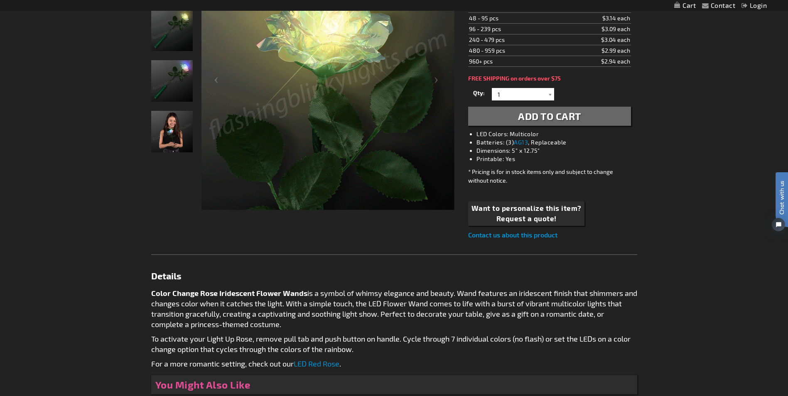
scroll to position [177, 0]
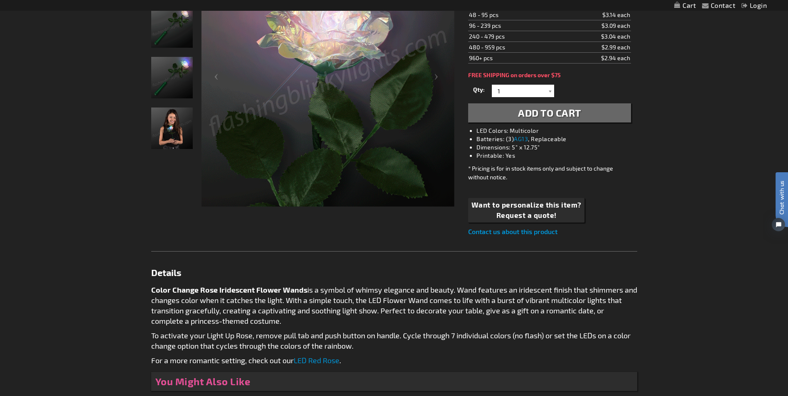
click at [788, 4] on div "Contact Compare Products Login Skip to Content My Cart My Cart Close You have n…" at bounding box center [394, 5] width 788 height 11
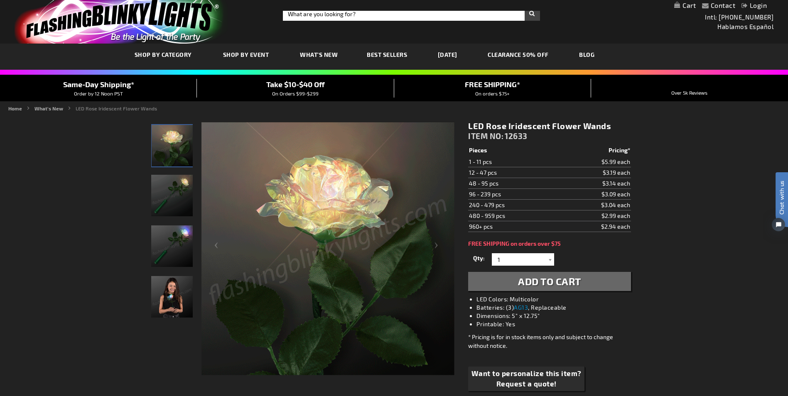
scroll to position [0, 0]
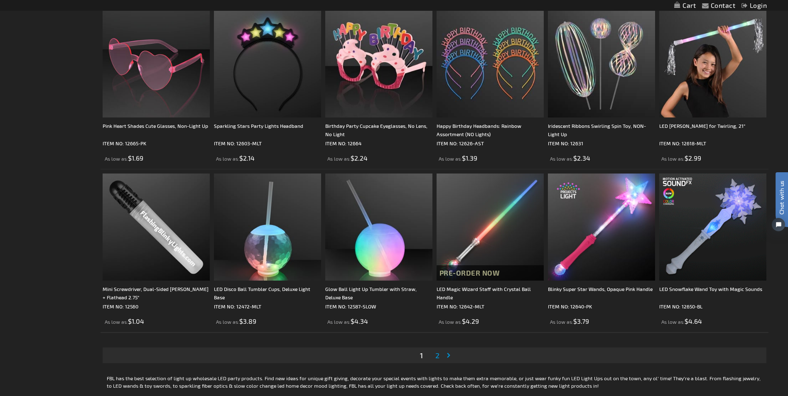
scroll to position [1490, 0]
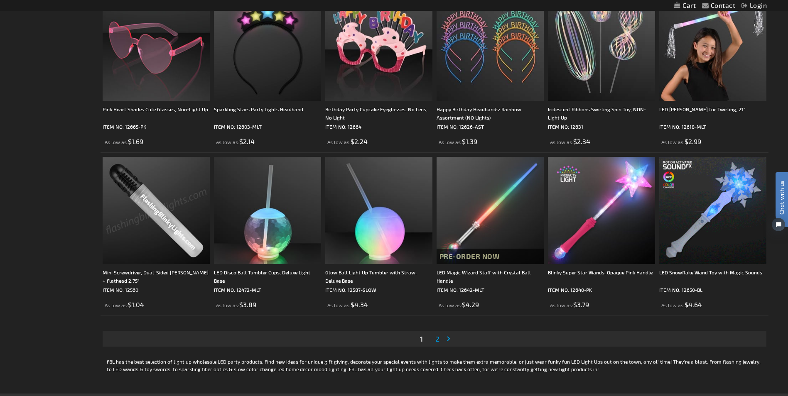
click at [165, 213] on img at bounding box center [156, 210] width 107 height 107
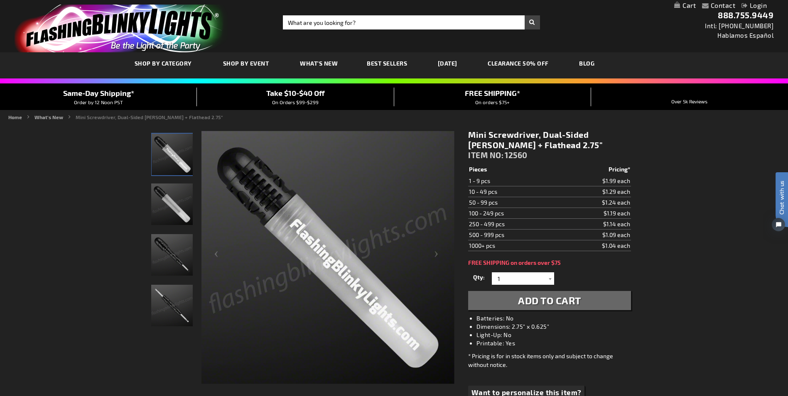
click at [170, 253] on img "Mini Screwdriver, Dual-Sided Phillips + Flathead" at bounding box center [172, 255] width 42 height 42
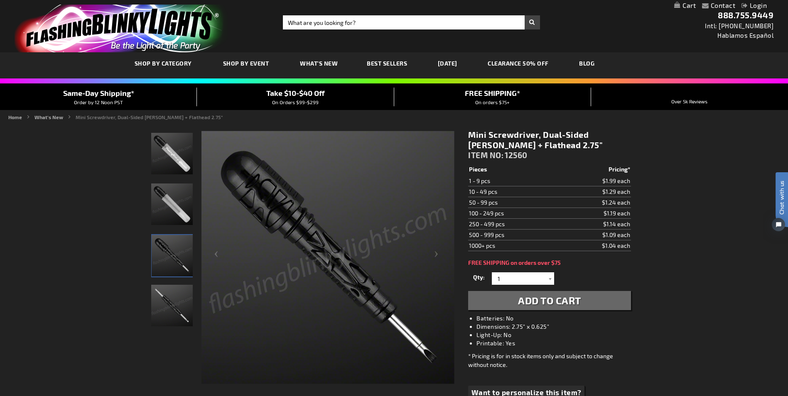
click at [167, 295] on img "Mini Screwdriver, Dual-Sided Phillips + Flathead" at bounding box center [172, 306] width 42 height 42
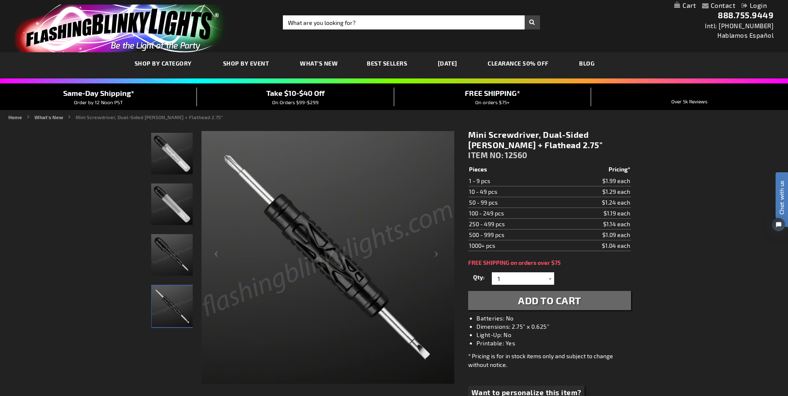
click at [170, 251] on img "Mini Screwdriver, Dual-Sided Phillips + Flathead" at bounding box center [172, 255] width 42 height 42
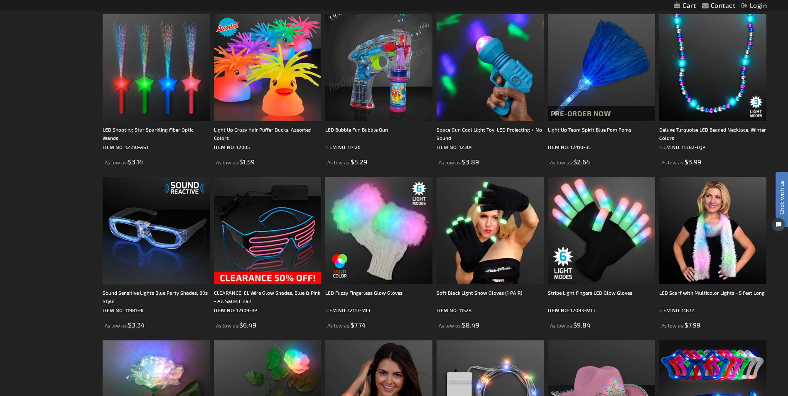
scroll to position [1285, 0]
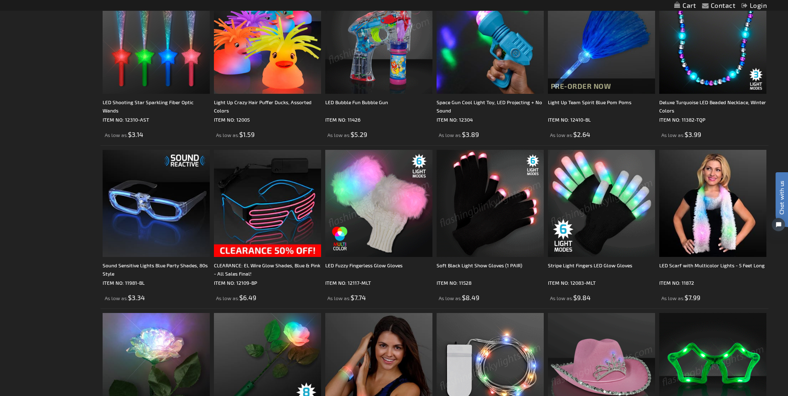
click at [576, 171] on img at bounding box center [601, 203] width 107 height 107
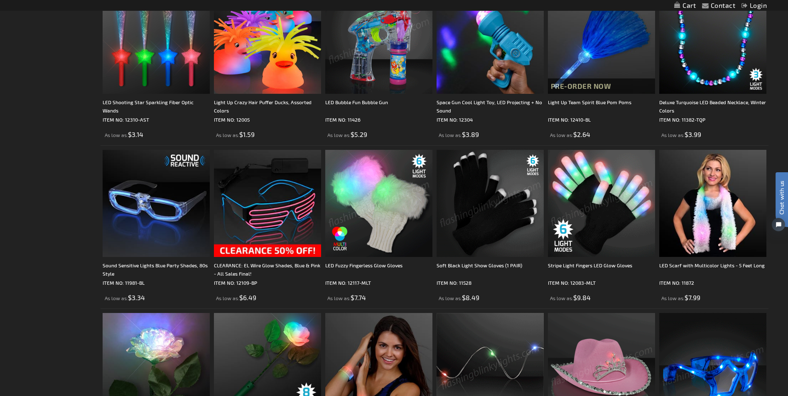
click at [586, 165] on img at bounding box center [601, 203] width 107 height 107
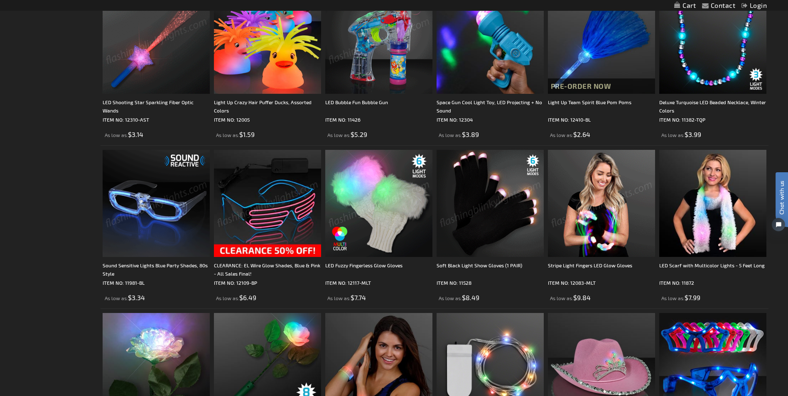
click at [486, 206] on img at bounding box center [490, 203] width 107 height 107
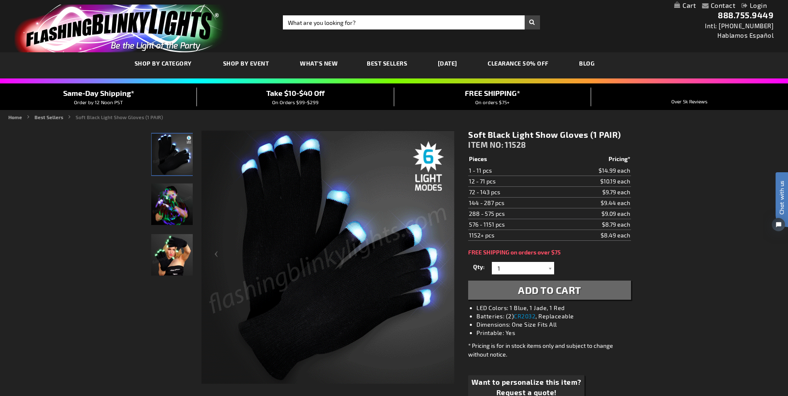
click at [169, 147] on img "Soft Black Light Show Gloves (1 PAIR)" at bounding box center [173, 155] width 42 height 42
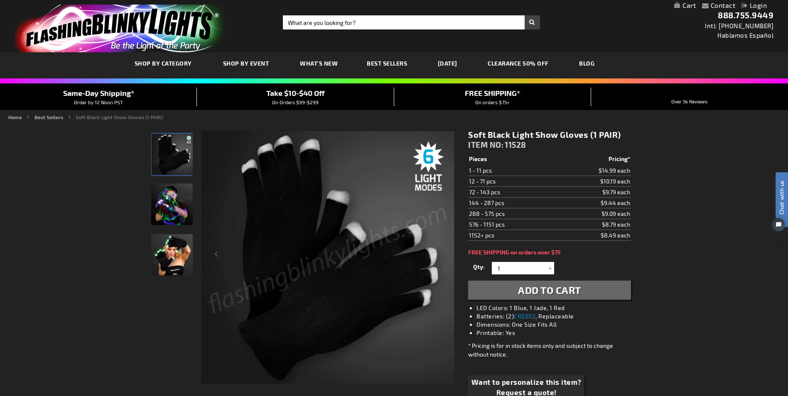
click at [172, 144] on img "Soft Black Light Show Gloves (1 PAIR)" at bounding box center [173, 155] width 42 height 42
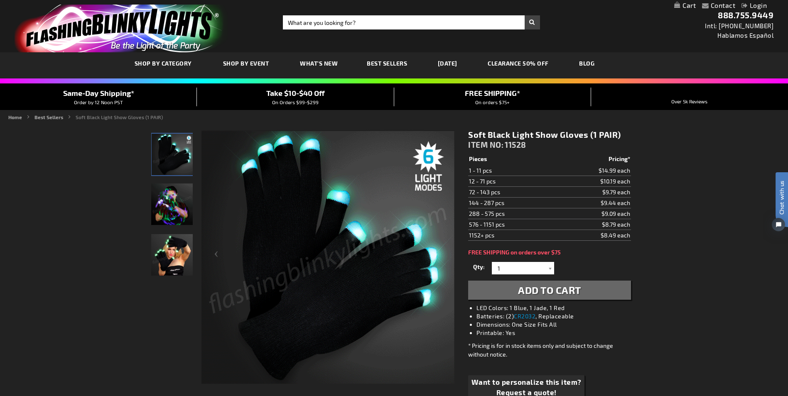
click at [165, 260] on img "Soft Black Light Show Gloves (1 PAIR)" at bounding box center [172, 255] width 42 height 42
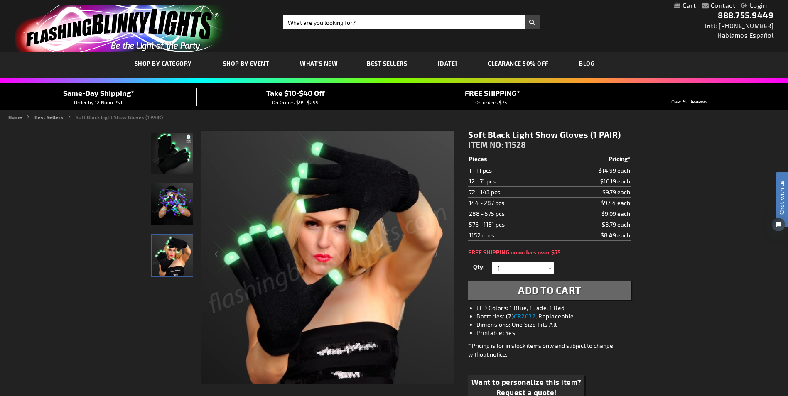
click at [175, 199] on img "Soft Black Light Show Gloves (1 PAIR)" at bounding box center [172, 205] width 42 height 42
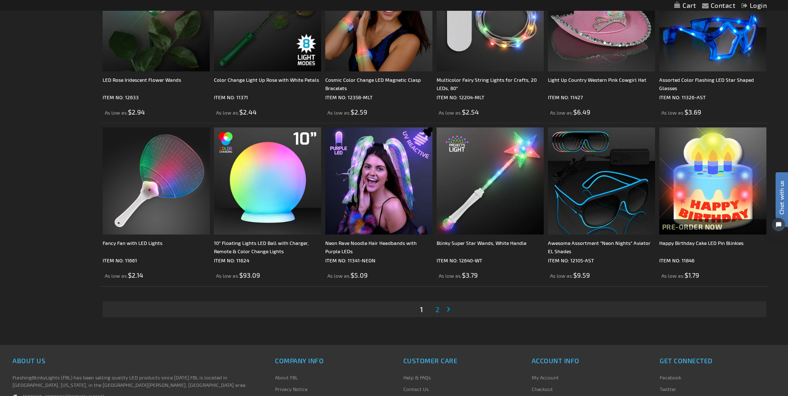
scroll to position [1645, 0]
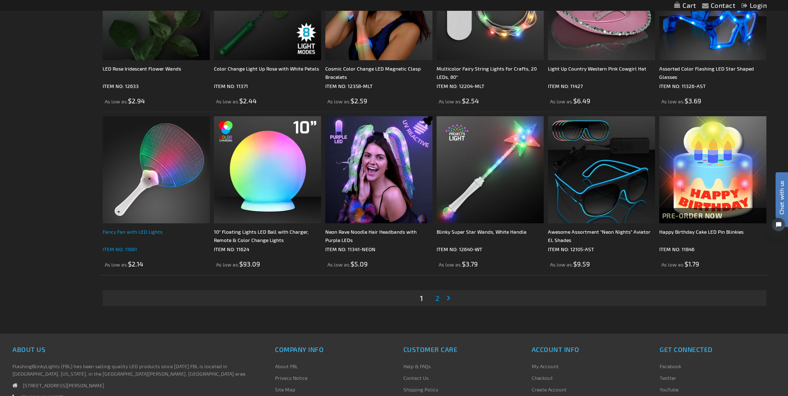
click at [118, 231] on div "Fancy Fan with LED Lights" at bounding box center [156, 236] width 107 height 17
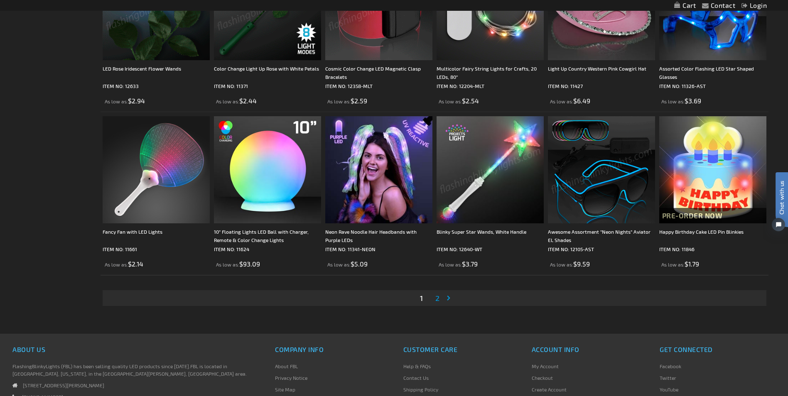
click at [438, 297] on span "2" at bounding box center [437, 298] width 4 height 9
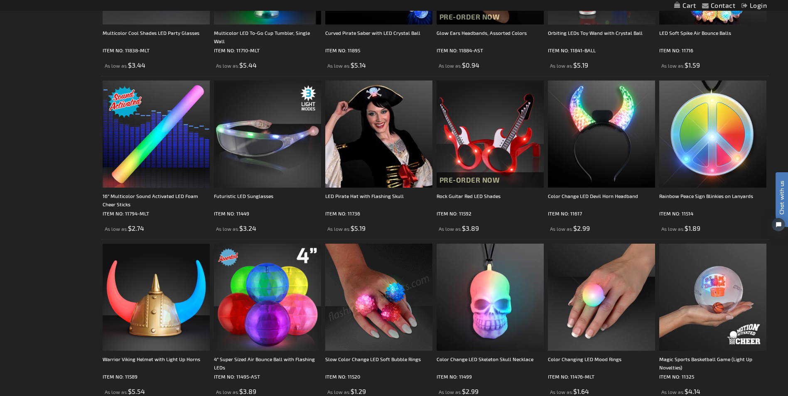
scroll to position [1252, 0]
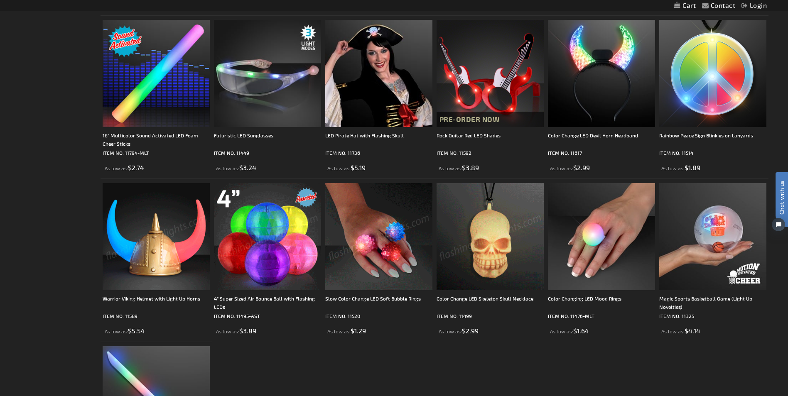
click at [491, 231] on img at bounding box center [490, 236] width 107 height 107
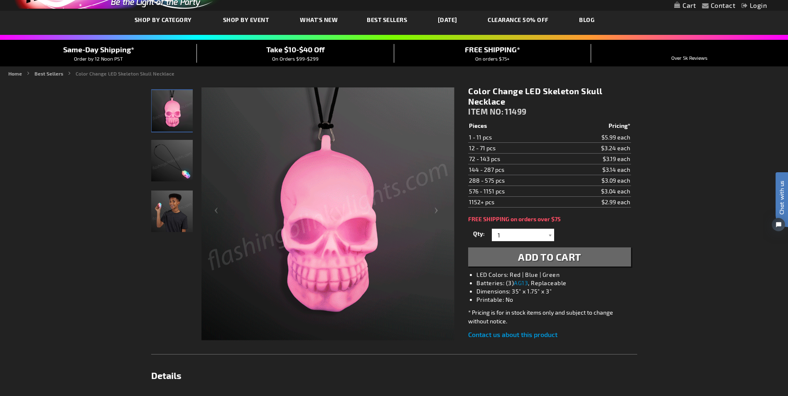
scroll to position [43, 0]
